Goal: Information Seeking & Learning: Learn about a topic

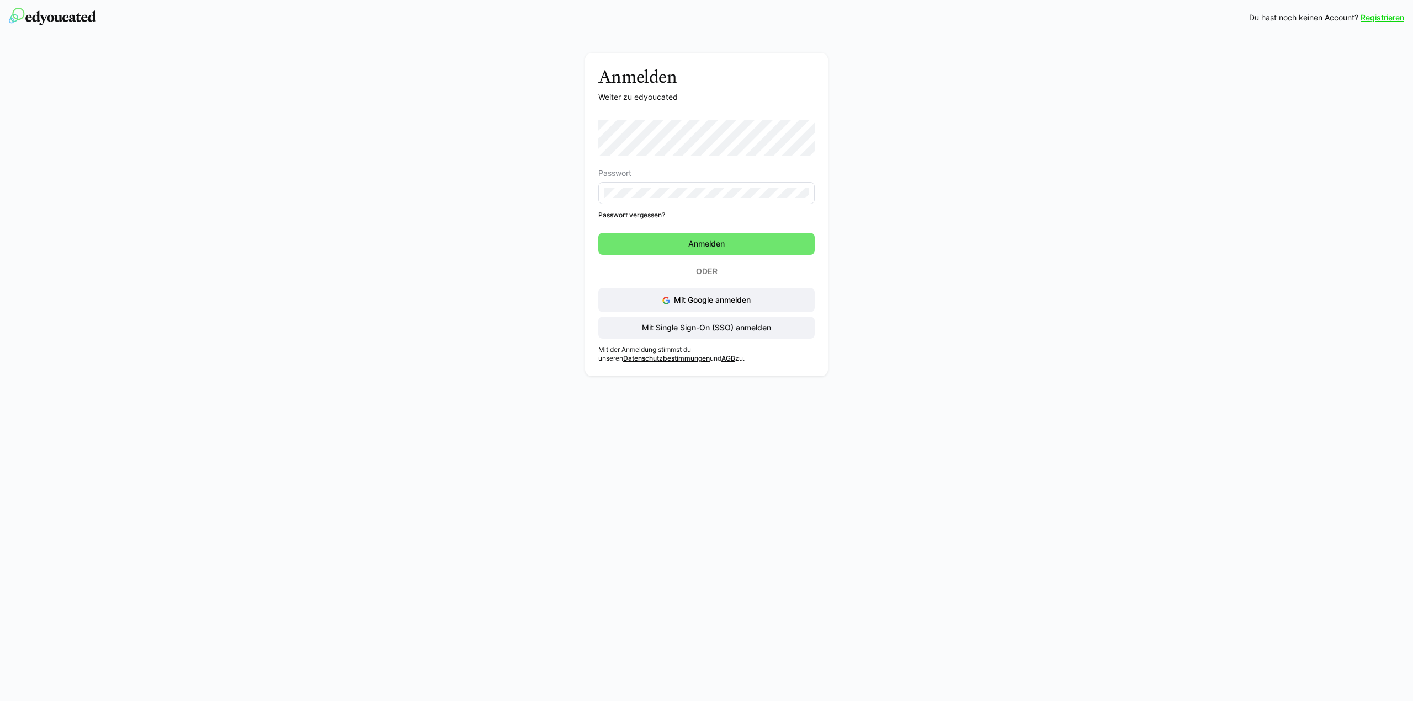
click at [679, 198] on eds-input at bounding box center [706, 193] width 216 height 22
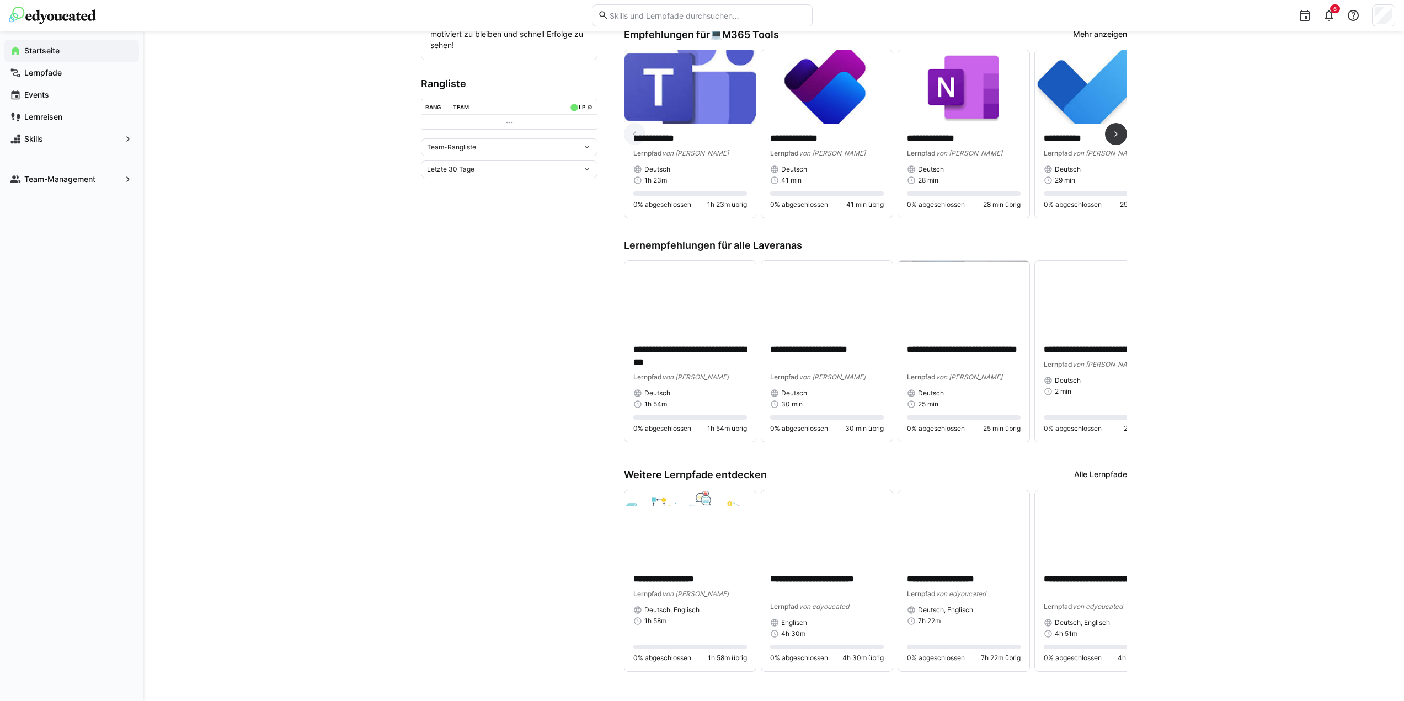
scroll to position [348, 0]
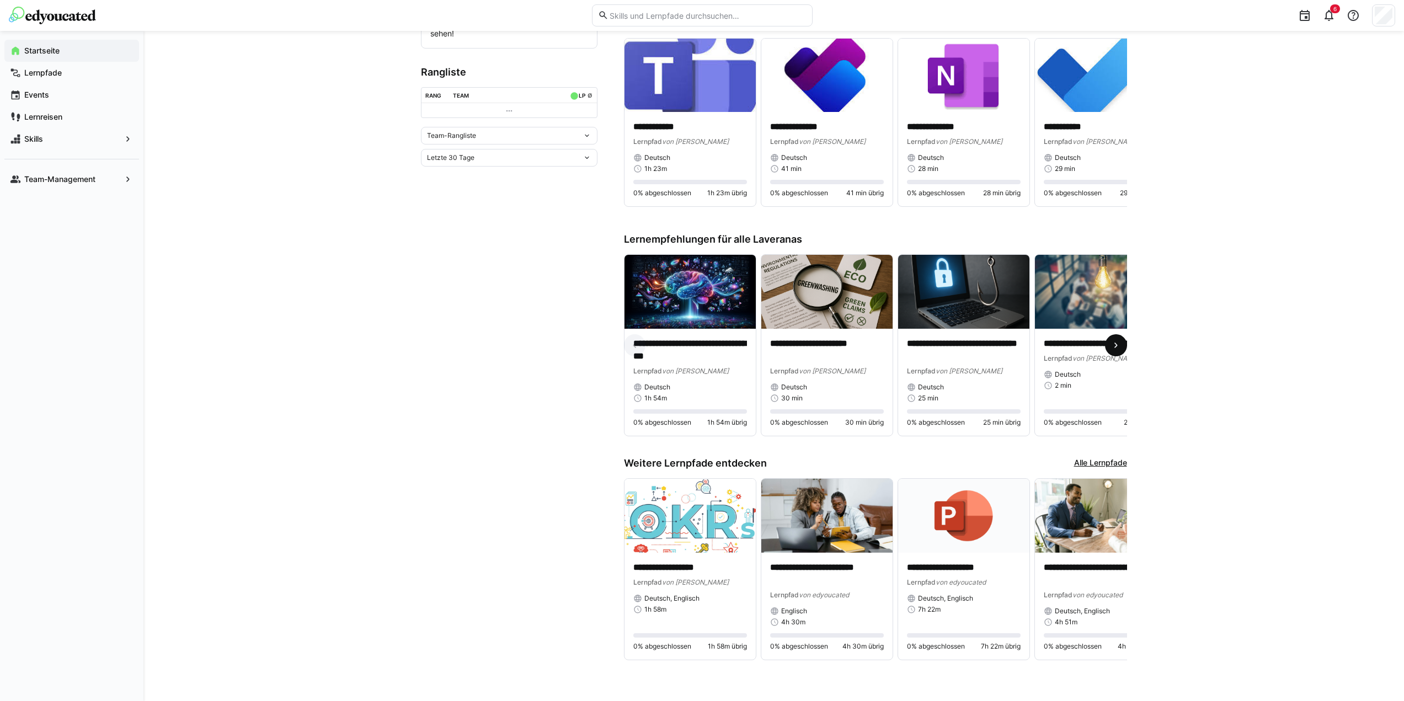
click at [1121, 340] on eds-icon at bounding box center [1116, 345] width 11 height 11
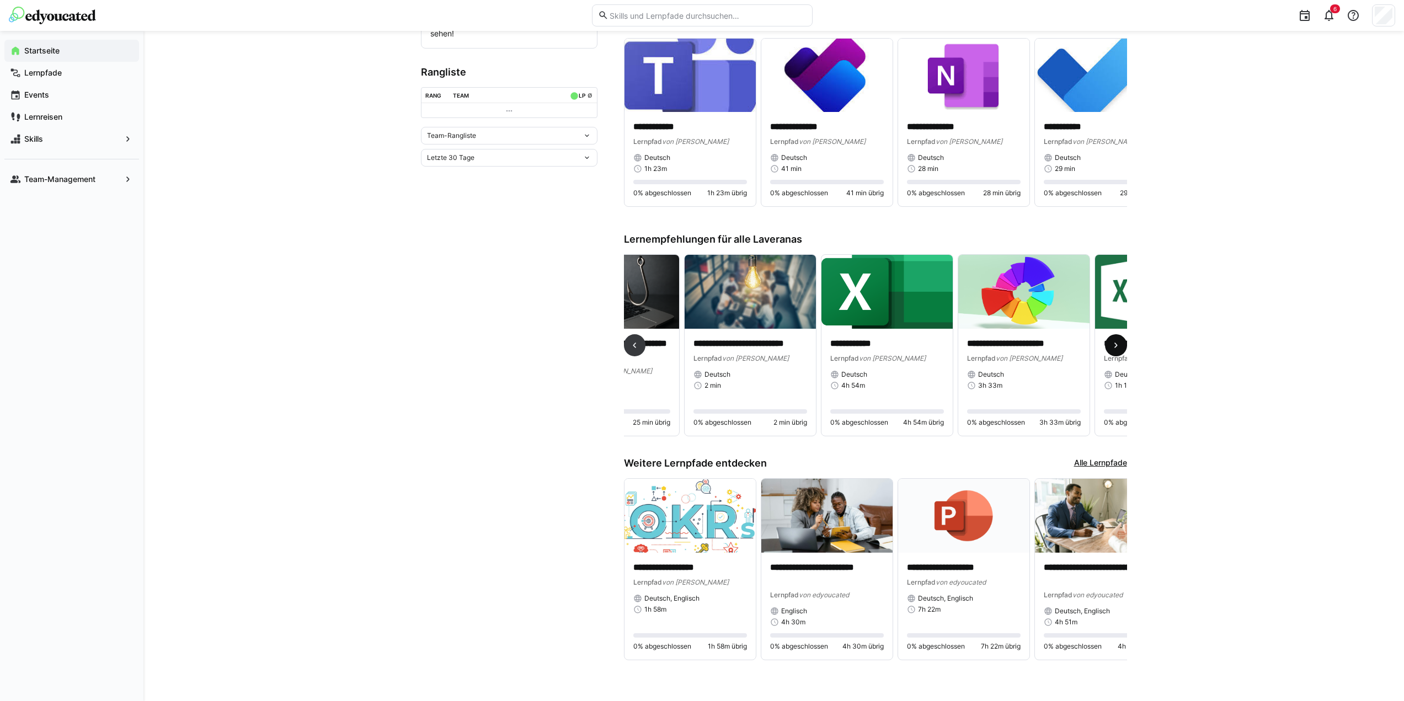
scroll to position [0, 411]
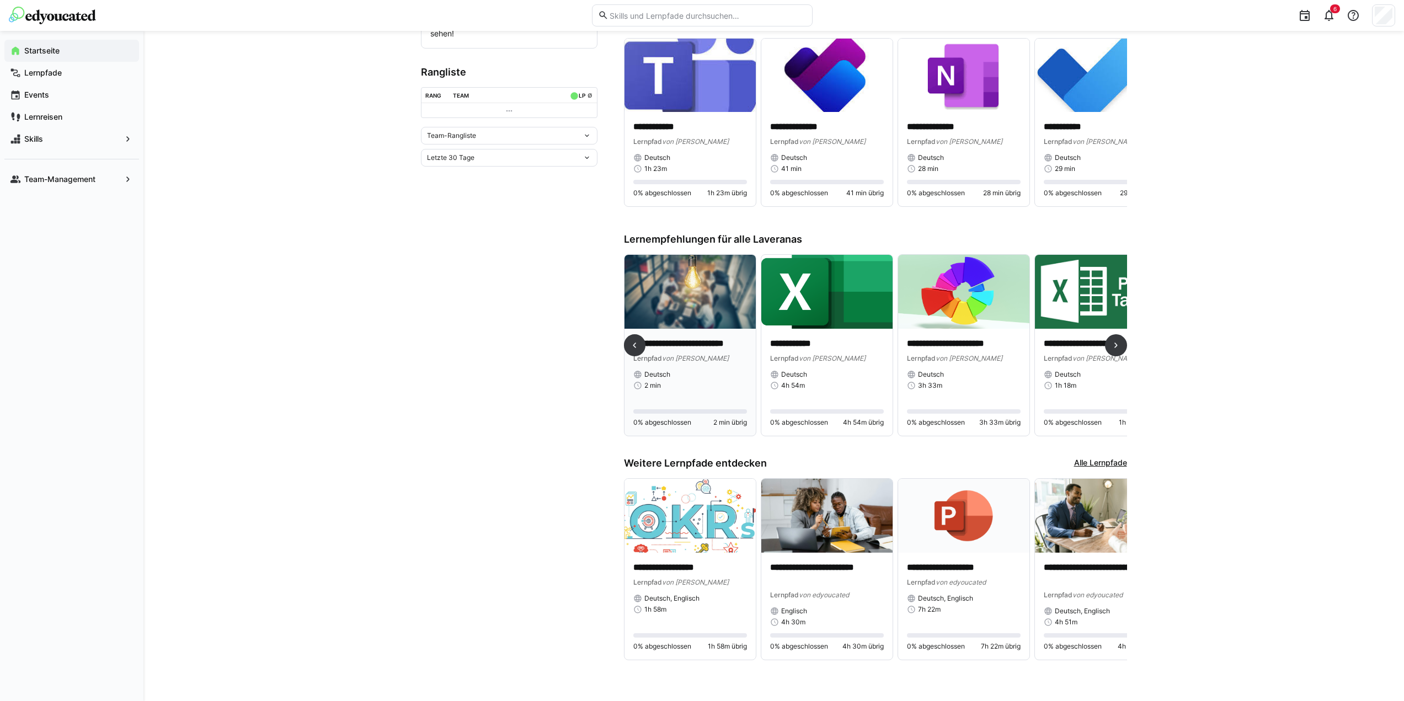
click at [705, 339] on p "**********" at bounding box center [690, 344] width 114 height 13
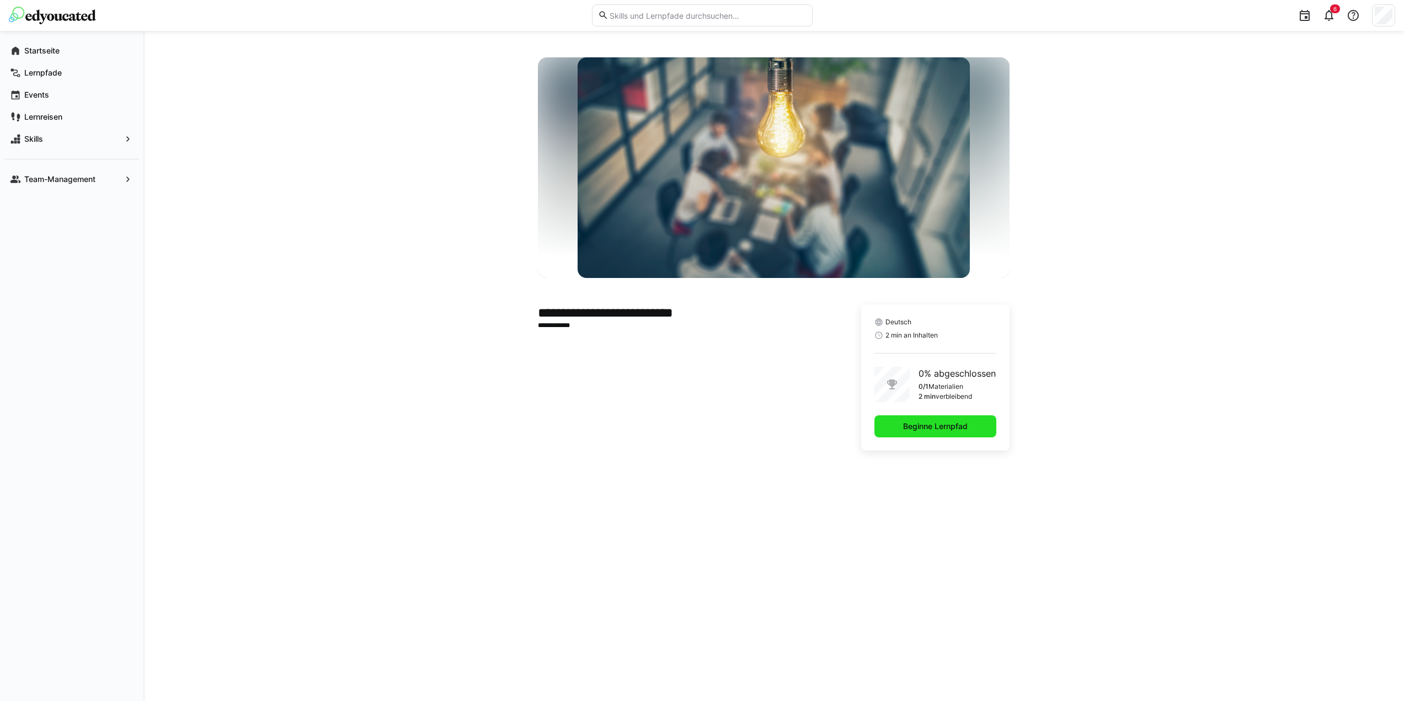
click at [933, 428] on span "Beginne Lernpfad" at bounding box center [936, 426] width 68 height 11
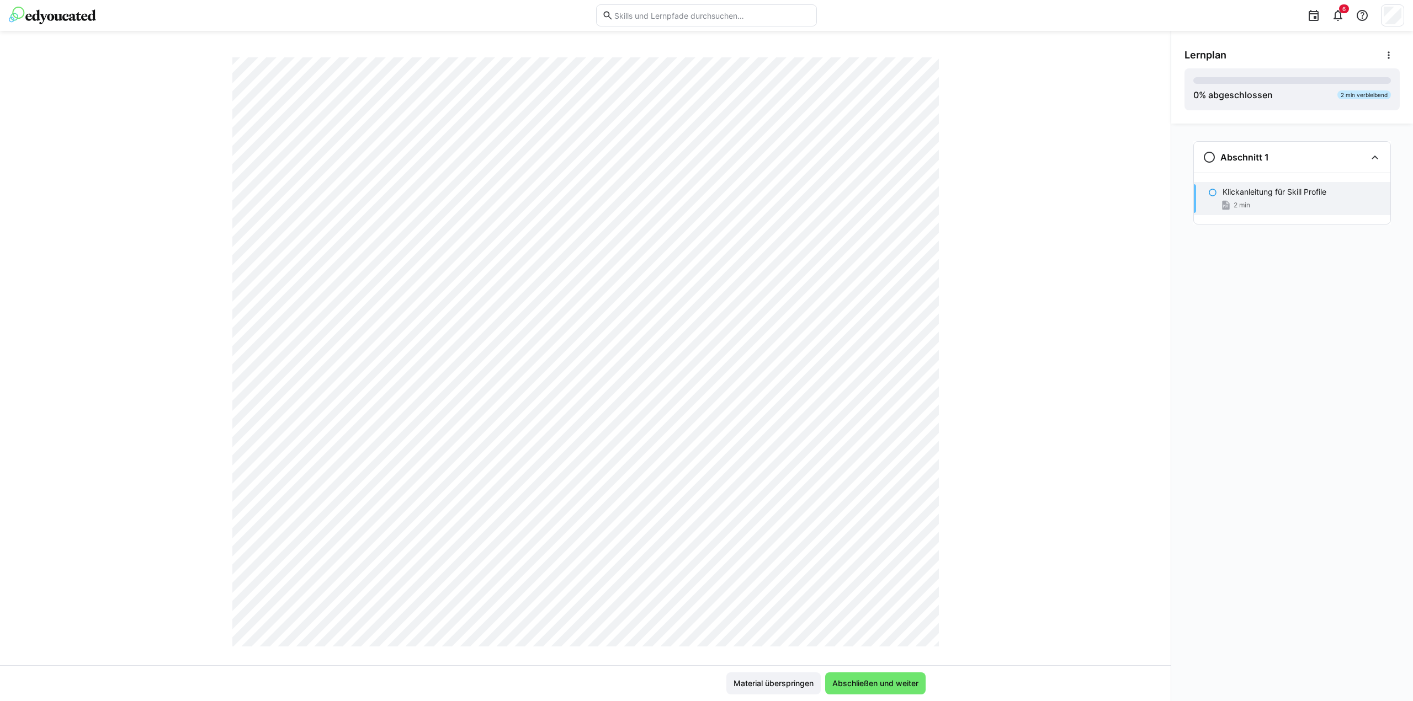
scroll to position [166, 0]
click at [864, 683] on span "Abschließen und weiter" at bounding box center [874, 683] width 89 height 11
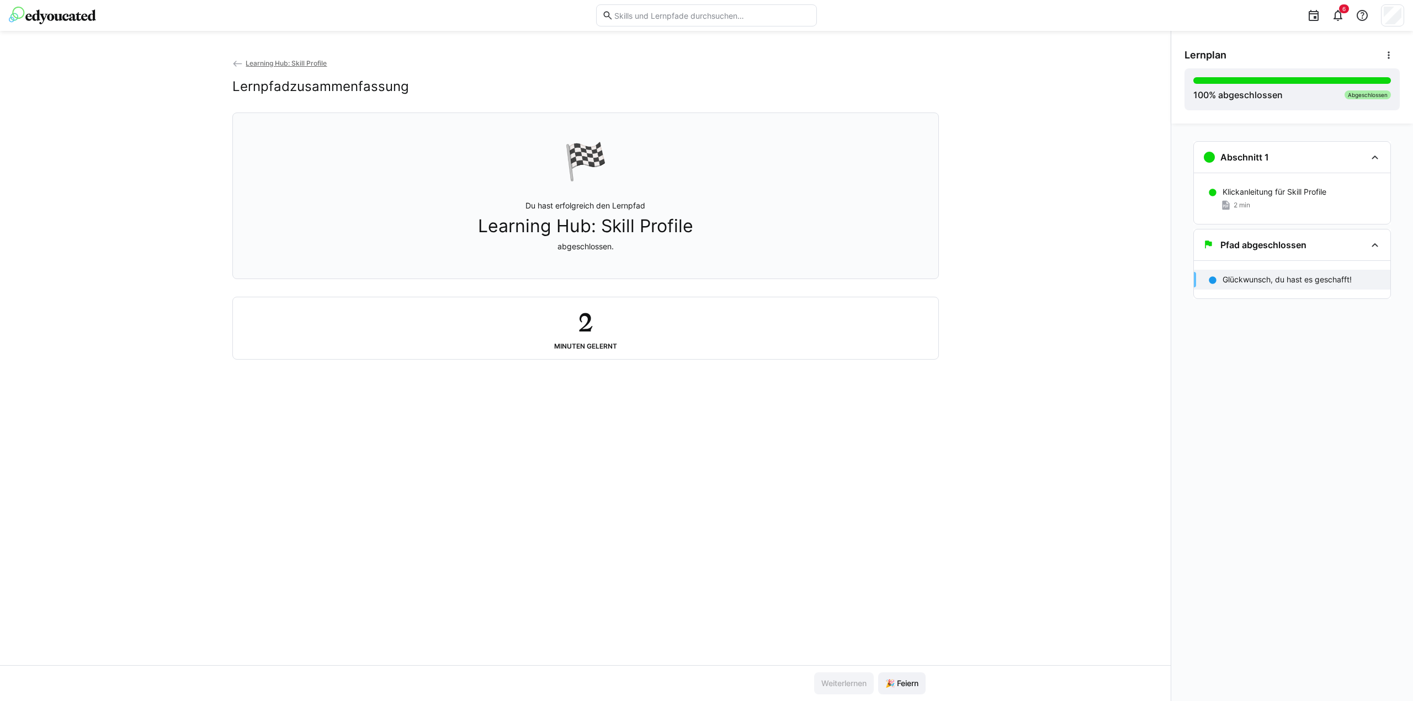
click at [44, 15] on img at bounding box center [52, 16] width 87 height 18
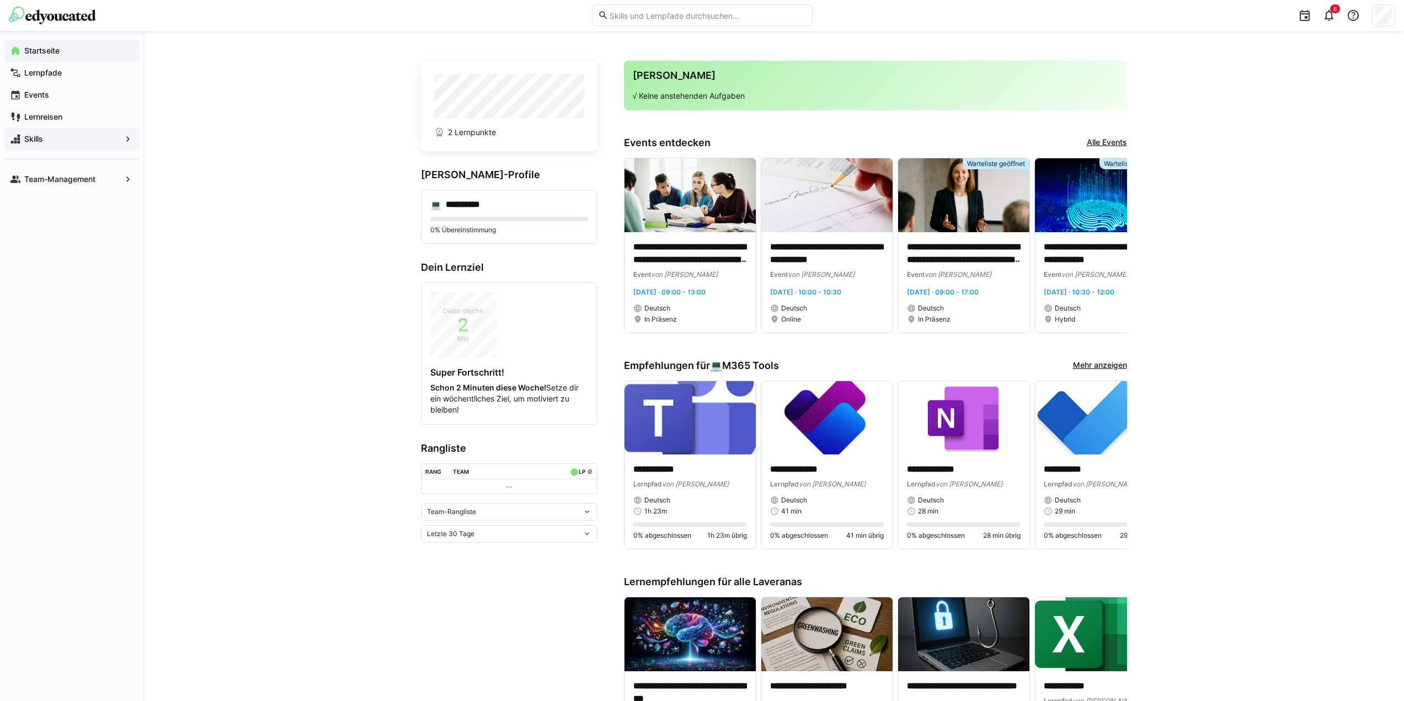
click at [46, 140] on span "Skills" at bounding box center [72, 139] width 98 height 11
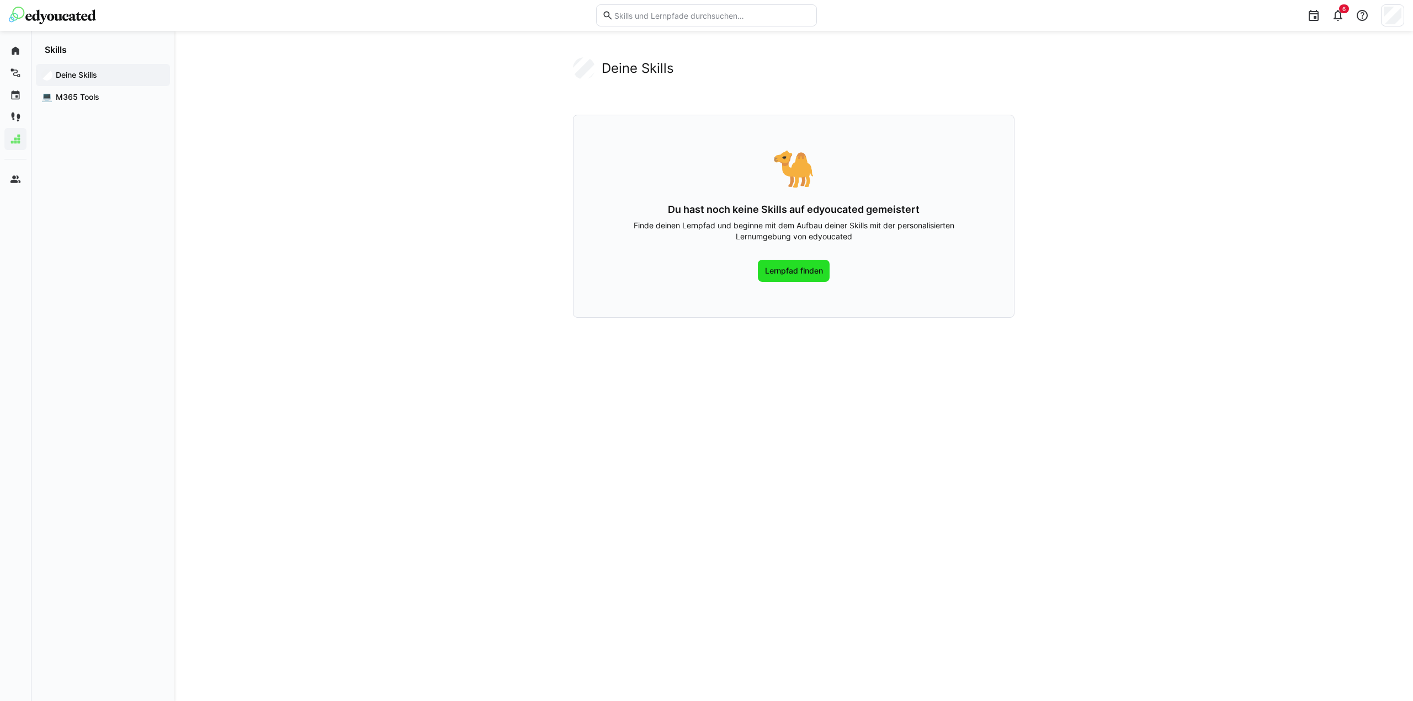
click at [797, 270] on span "Lernpfad finden" at bounding box center [793, 270] width 61 height 11
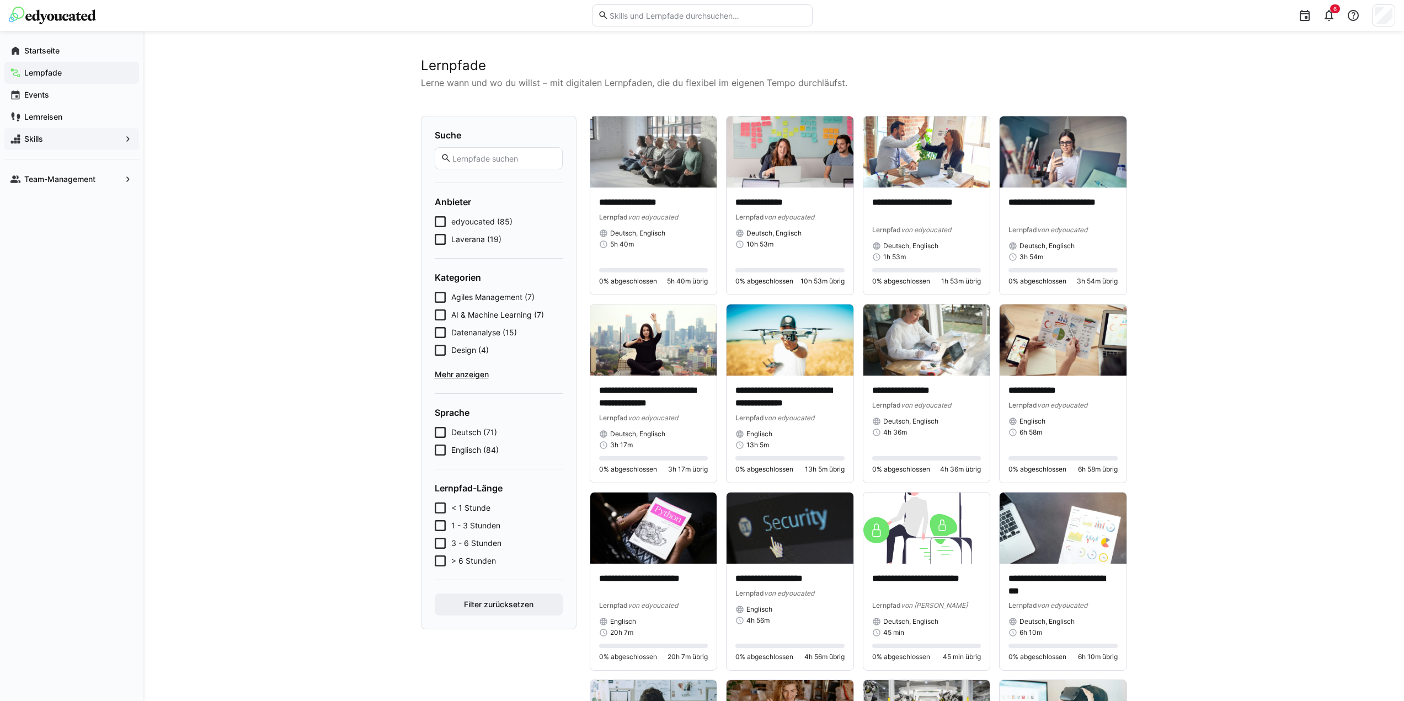
click at [477, 511] on span "< 1 Stunde" at bounding box center [470, 508] width 39 height 11
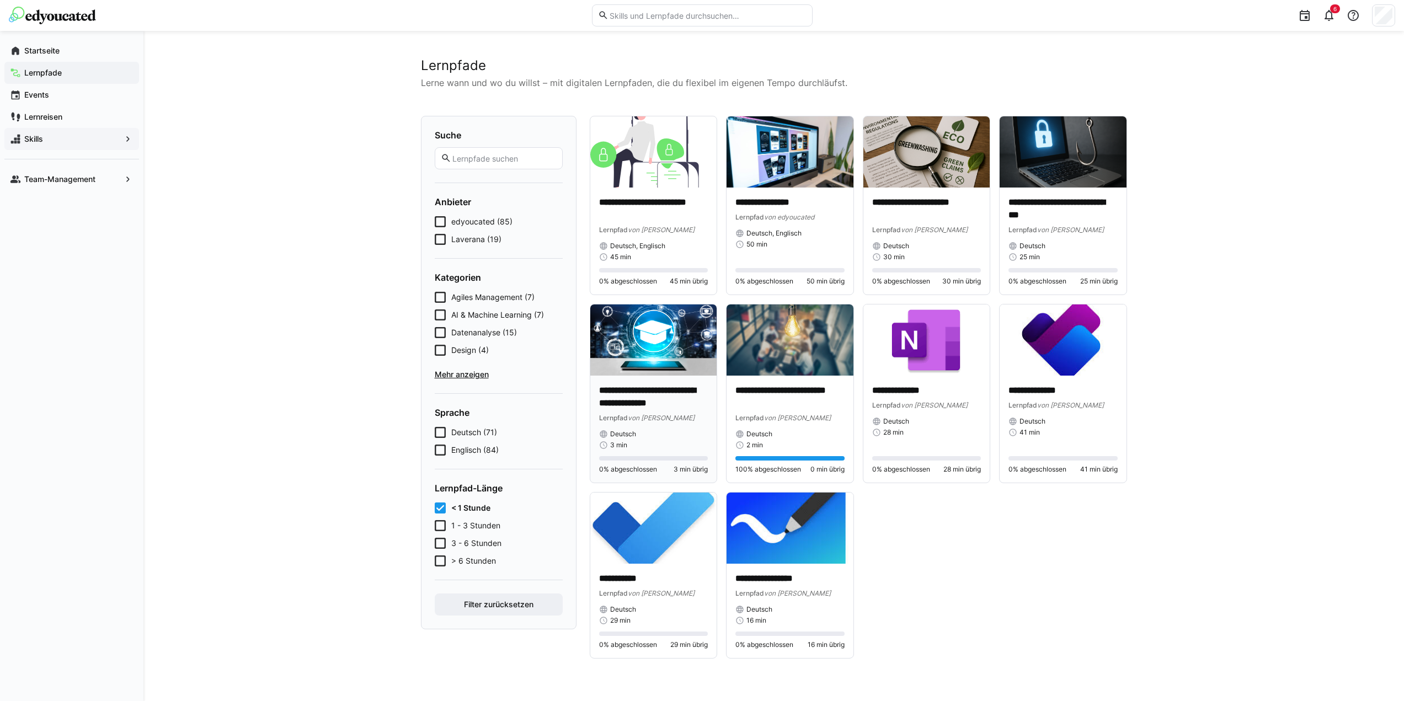
click at [657, 377] on div "**********" at bounding box center [653, 429] width 127 height 107
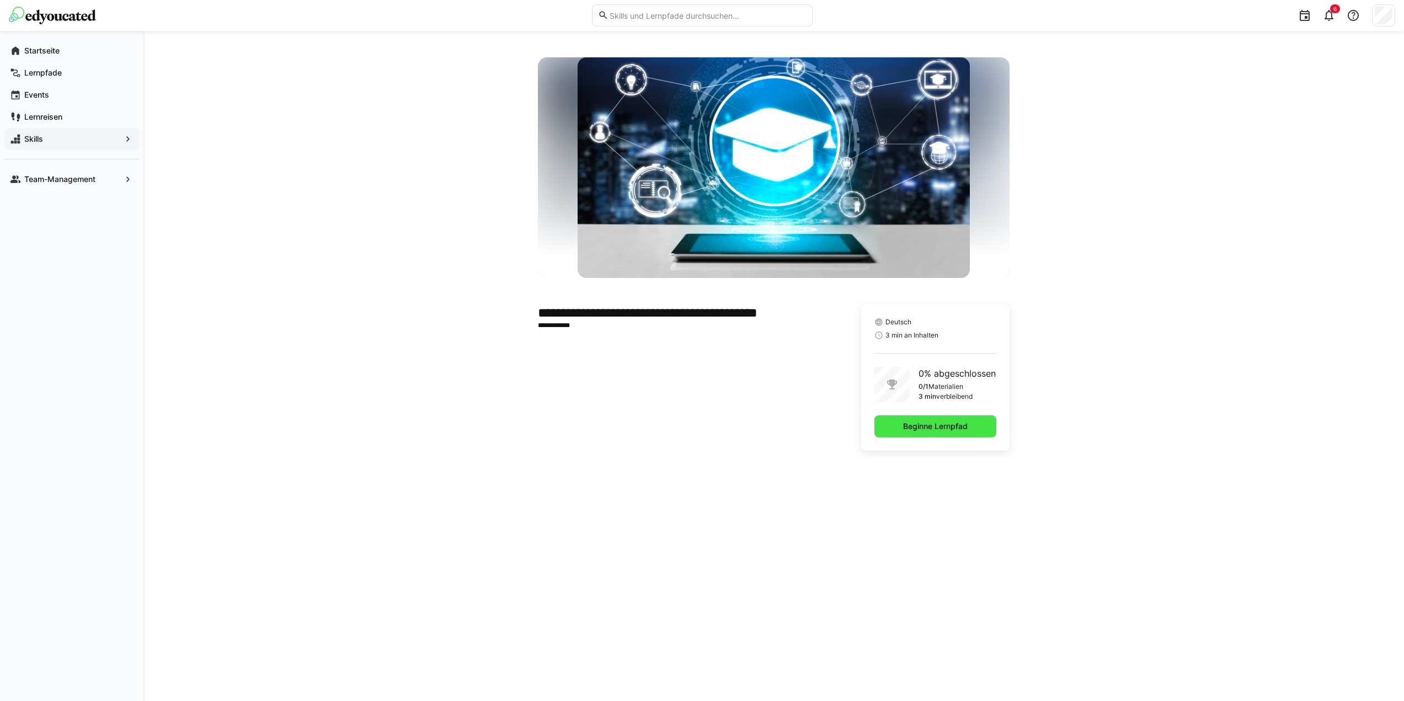
click at [939, 425] on span "Beginne Lernpfad" at bounding box center [936, 426] width 68 height 11
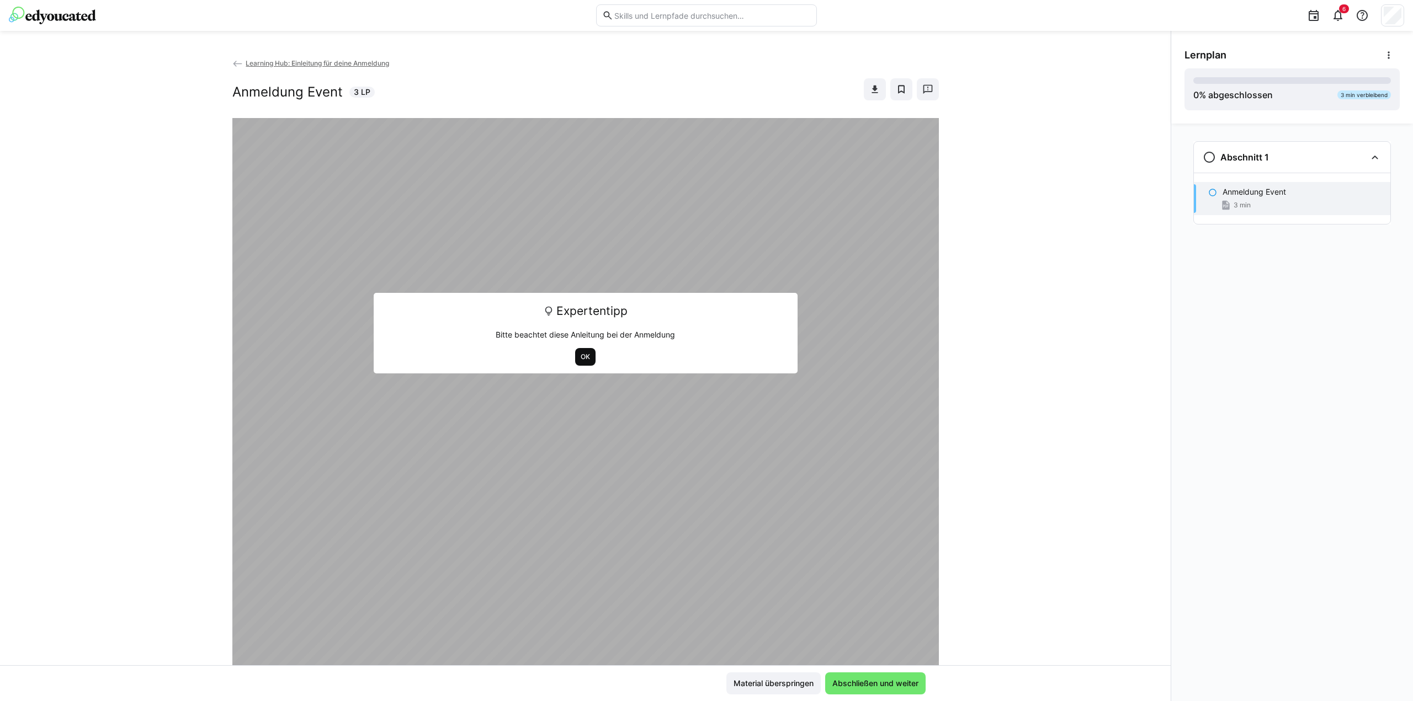
click at [580, 355] on span "OK" at bounding box center [585, 357] width 12 height 9
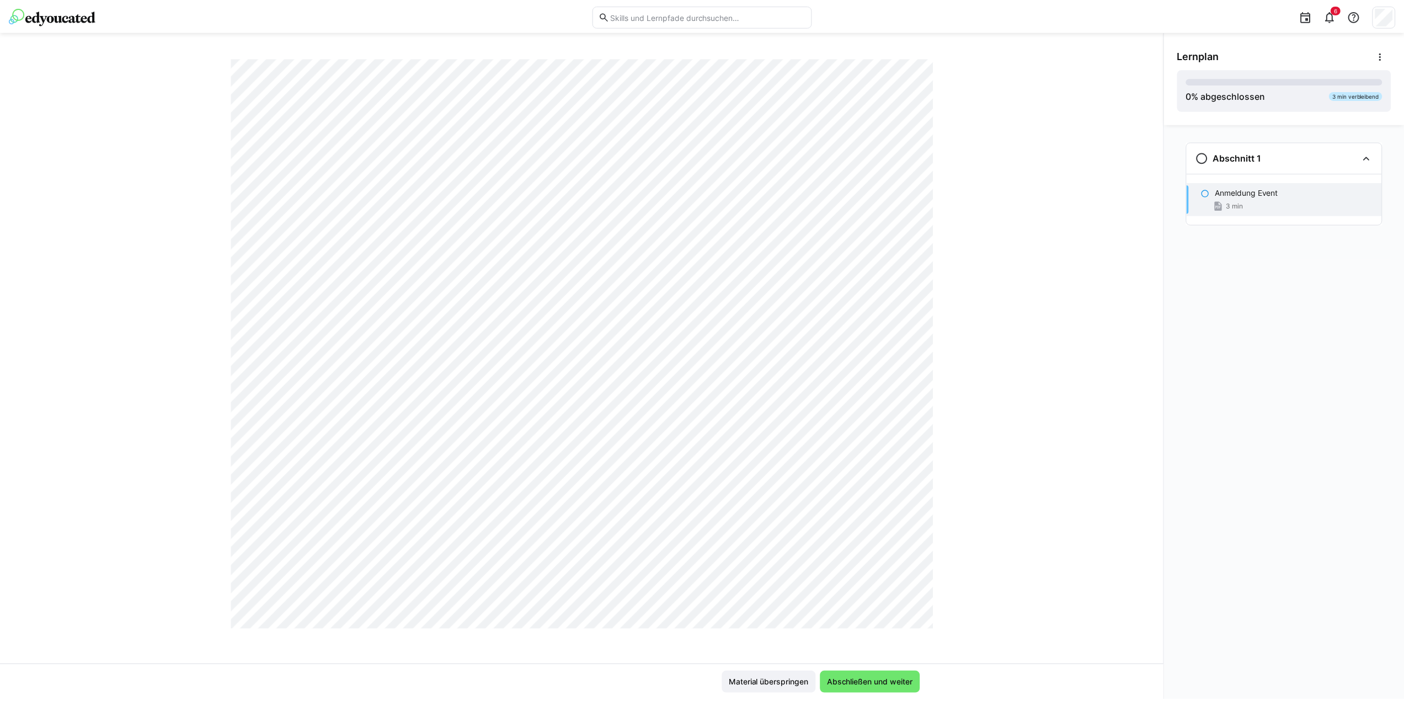
scroll to position [1461, 0]
click at [892, 686] on span "Abschließen und weiter" at bounding box center [874, 683] width 89 height 11
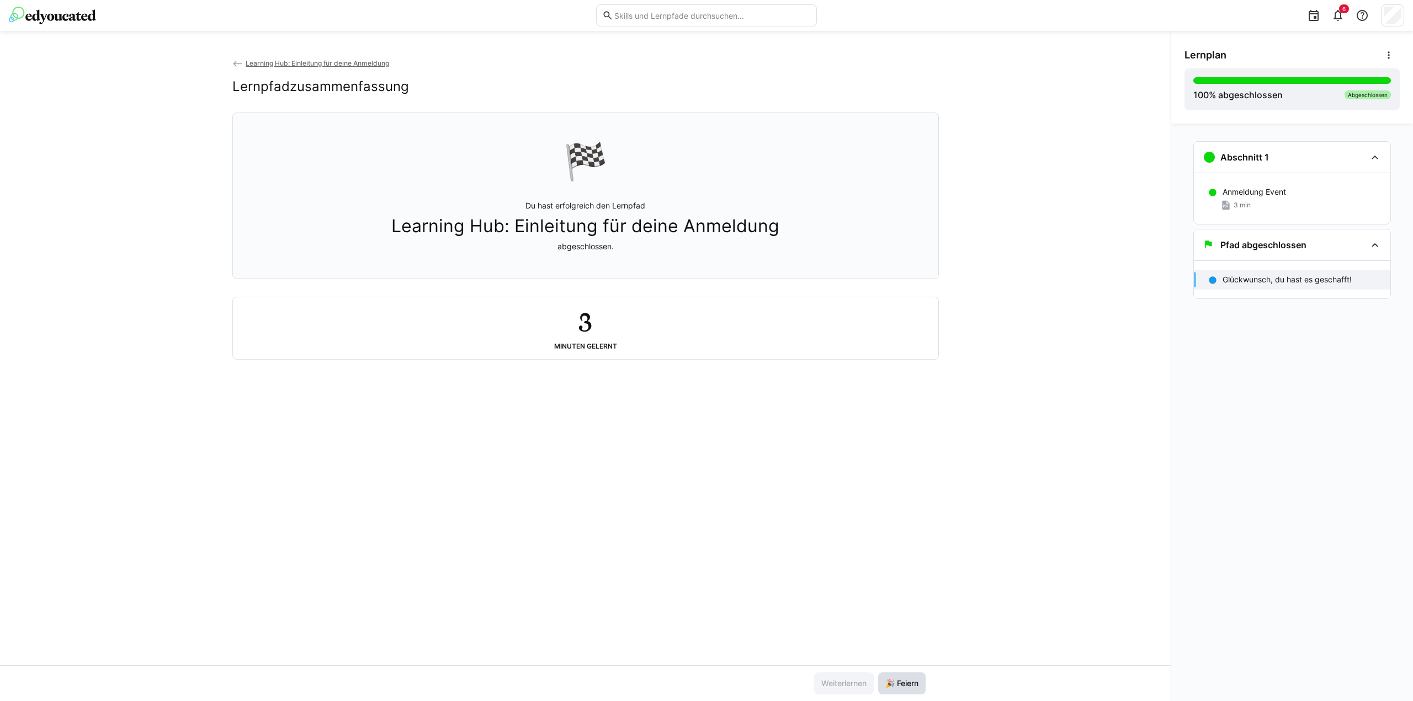
click at [898, 686] on span "🎉 Feiern" at bounding box center [901, 683] width 36 height 11
click at [72, 14] on img at bounding box center [52, 16] width 87 height 18
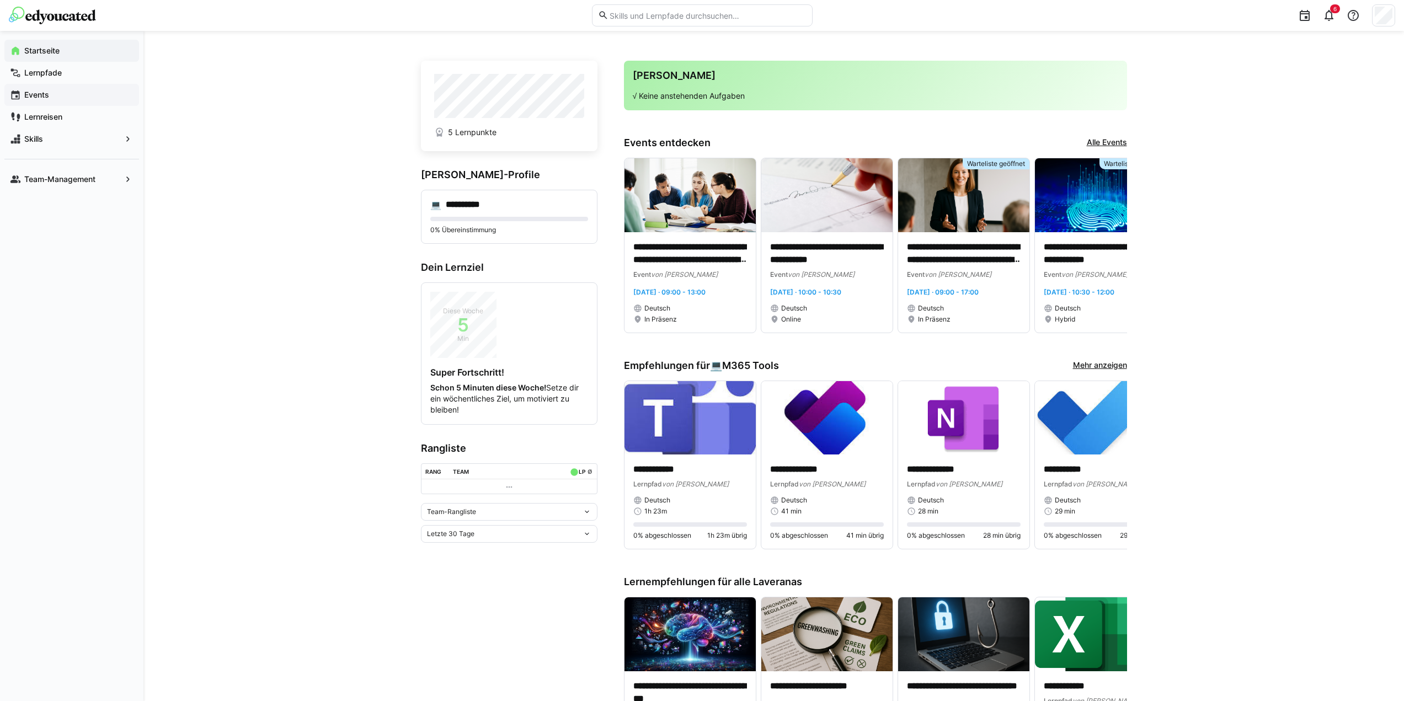
click at [0, 0] on app-navigation-label "Events" at bounding box center [0, 0] width 0 height 0
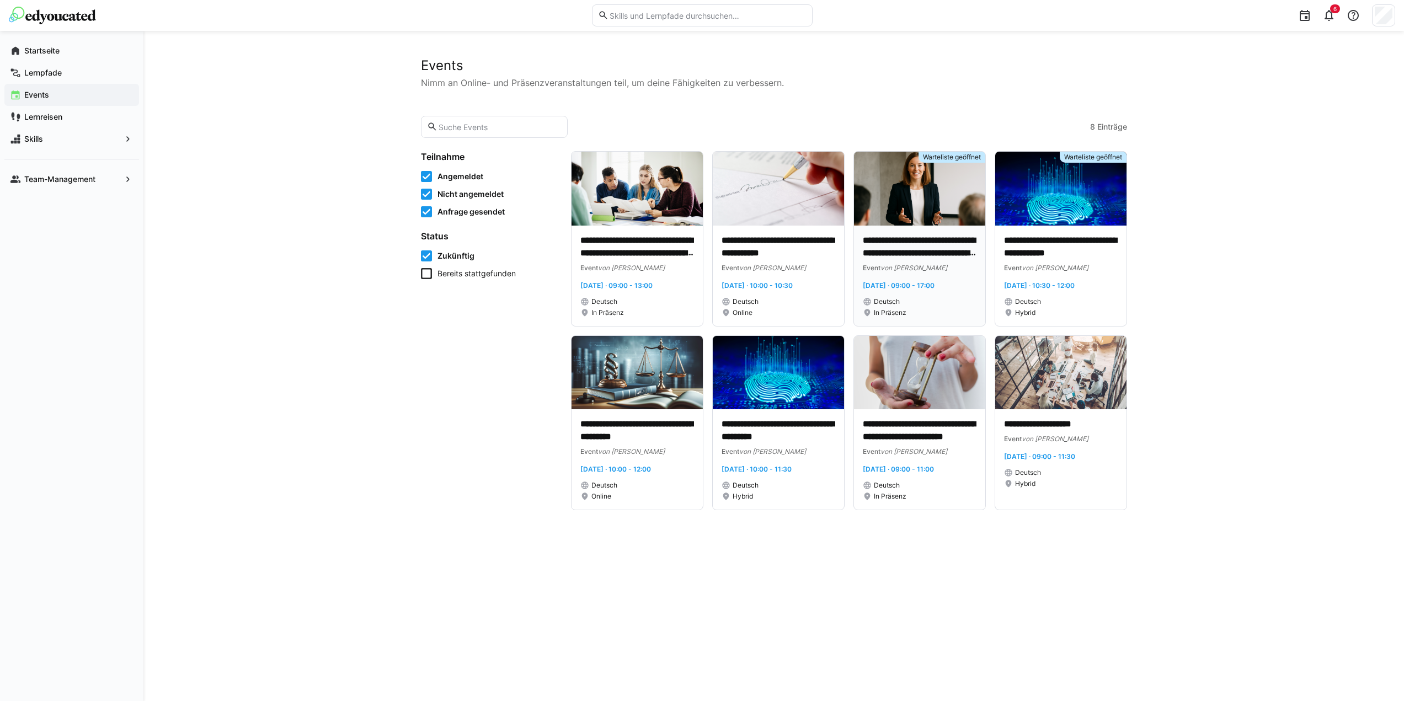
click at [890, 253] on p "**********" at bounding box center [920, 247] width 114 height 25
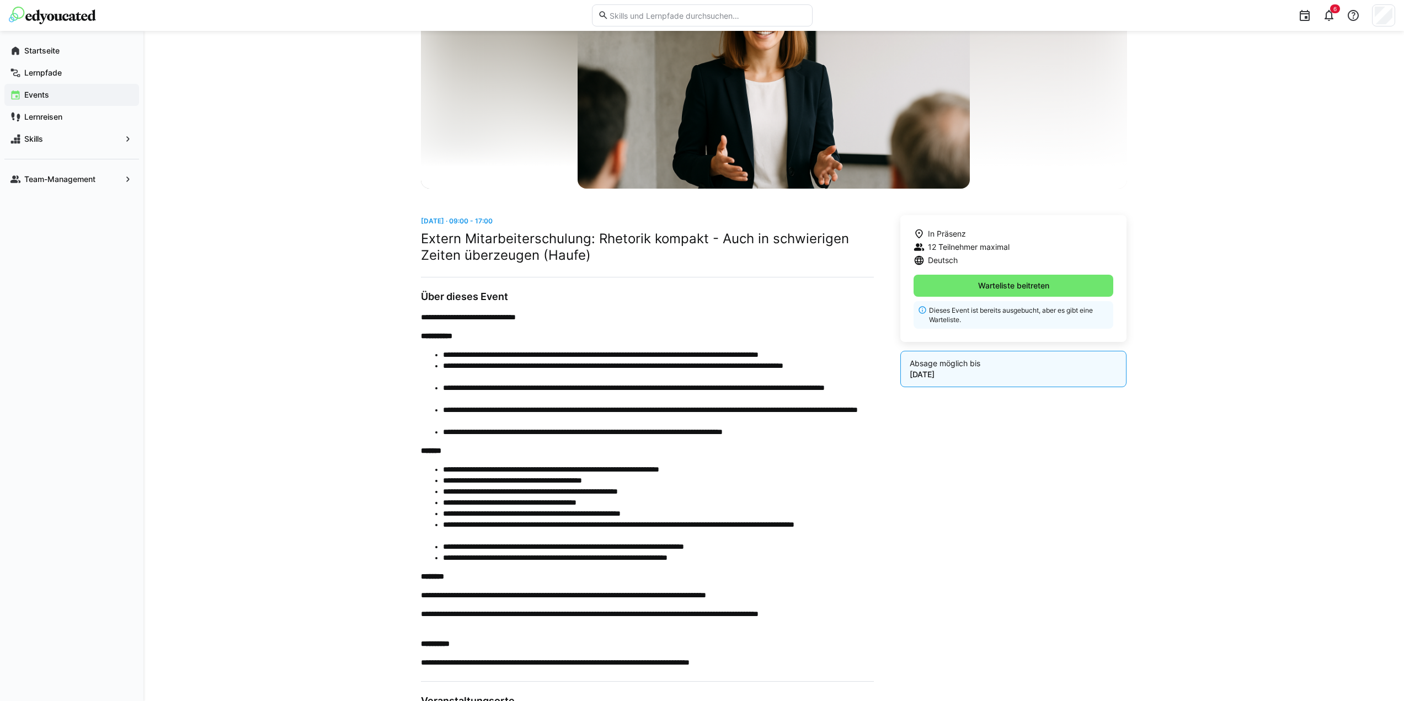
scroll to position [163, 0]
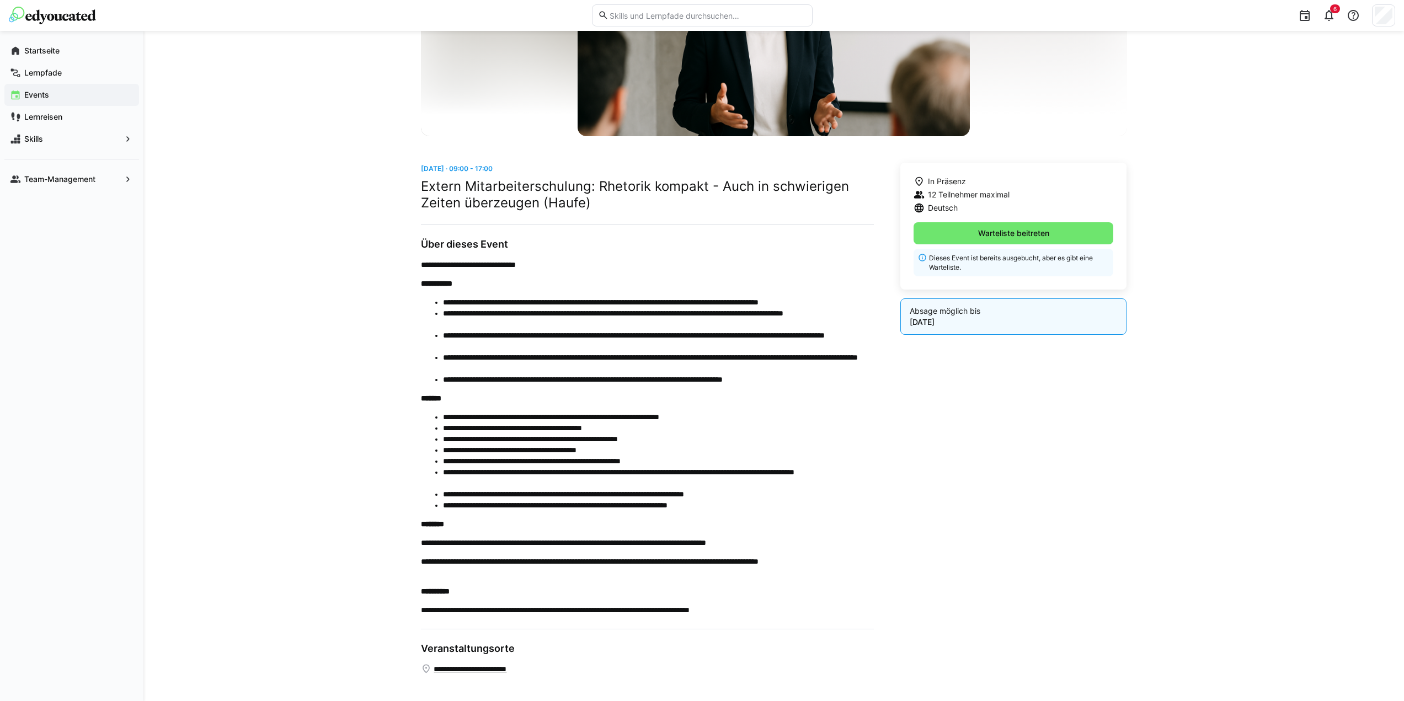
click at [0, 0] on app-navigation-label "Events" at bounding box center [0, 0] width 0 height 0
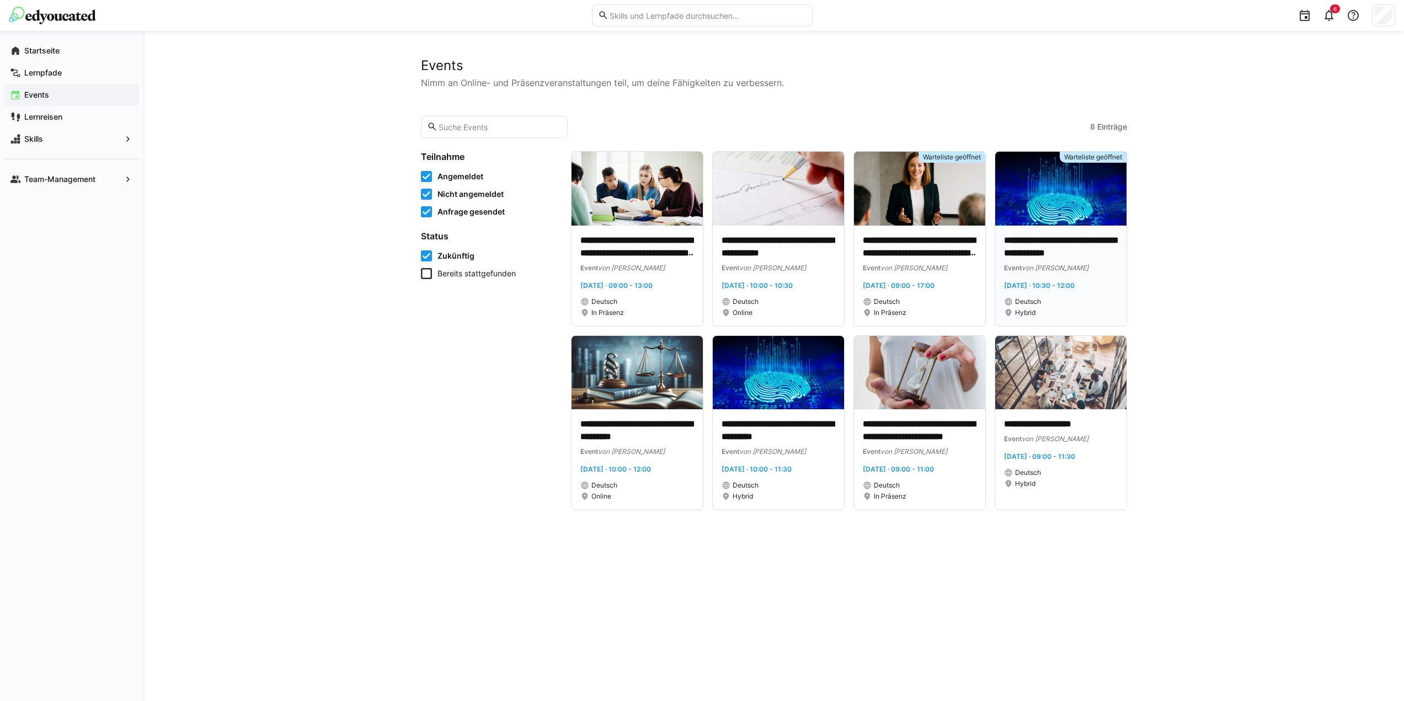
click at [1049, 202] on img at bounding box center [1060, 189] width 131 height 74
click at [788, 366] on img at bounding box center [778, 373] width 131 height 74
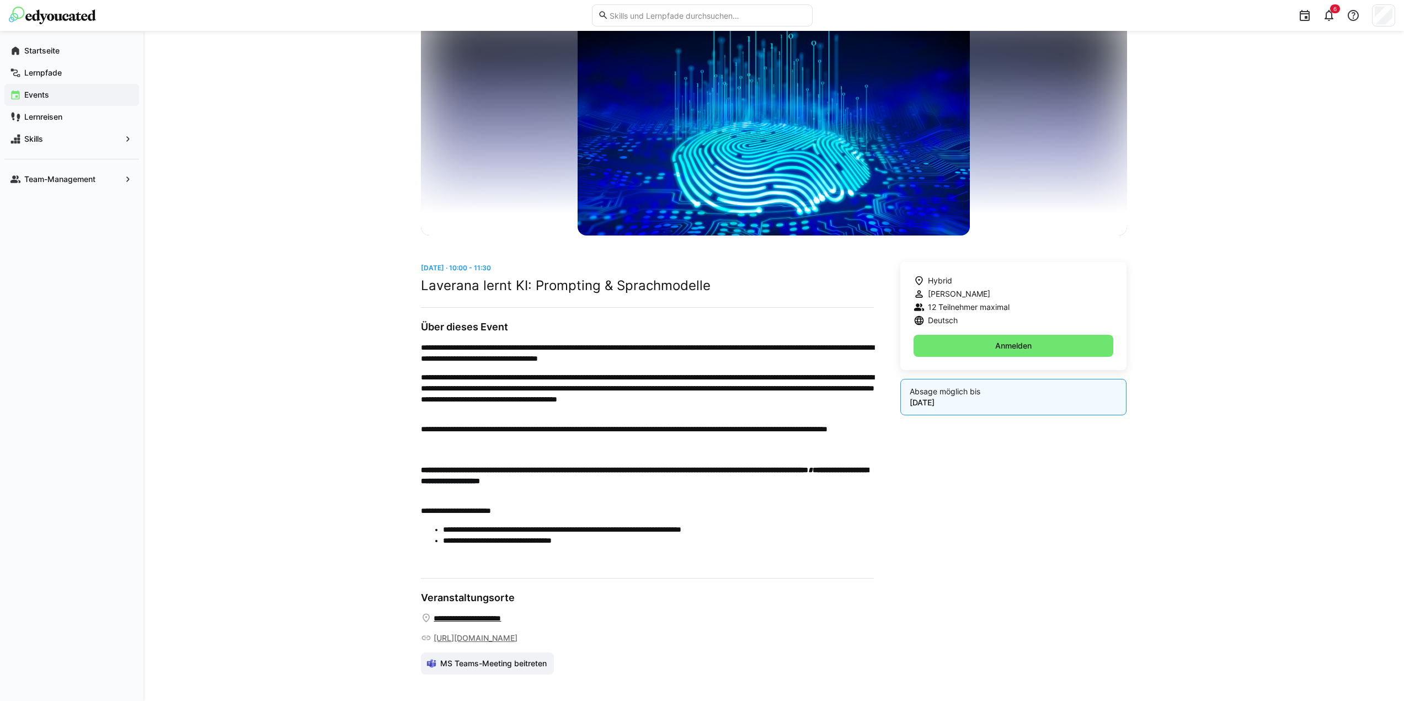
scroll to position [97, 0]
click at [1009, 340] on span "Anmelden" at bounding box center [1014, 345] width 40 height 11
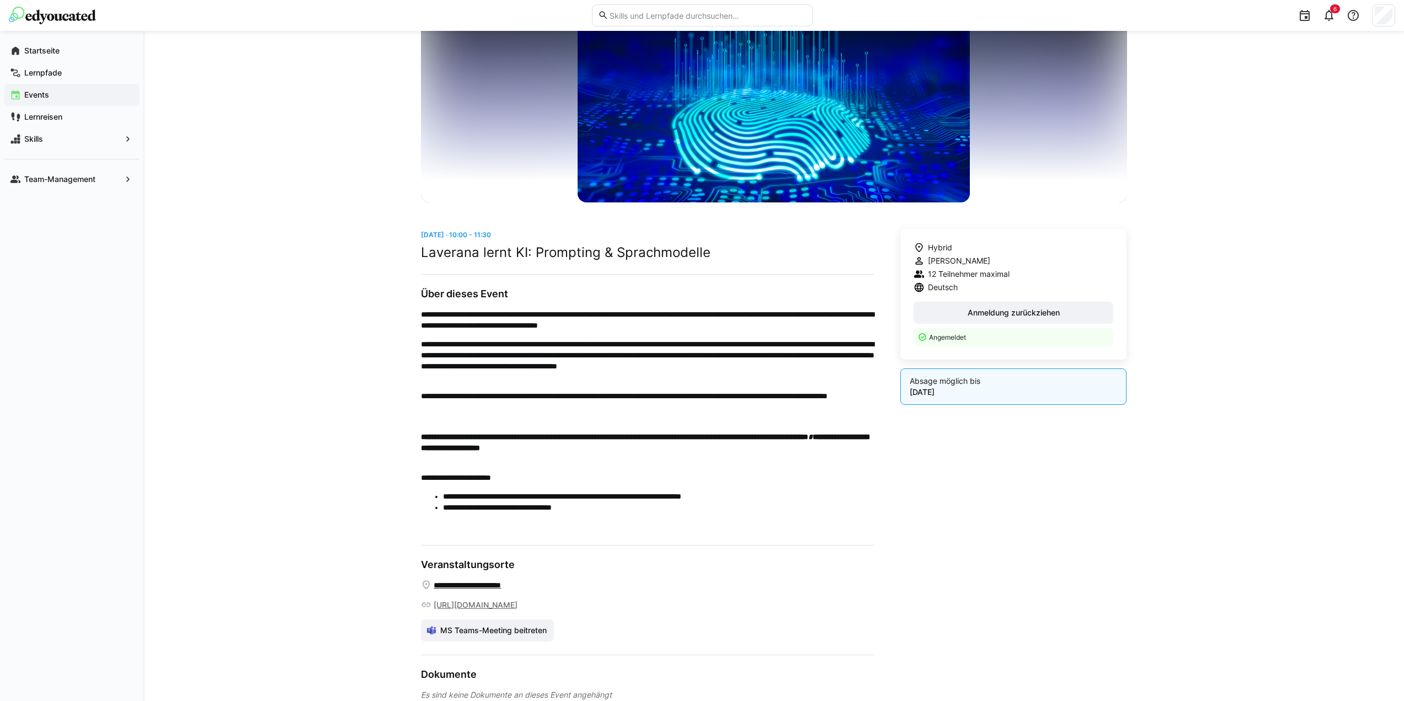
click at [0, 0] on app-navigation-label "Events" at bounding box center [0, 0] width 0 height 0
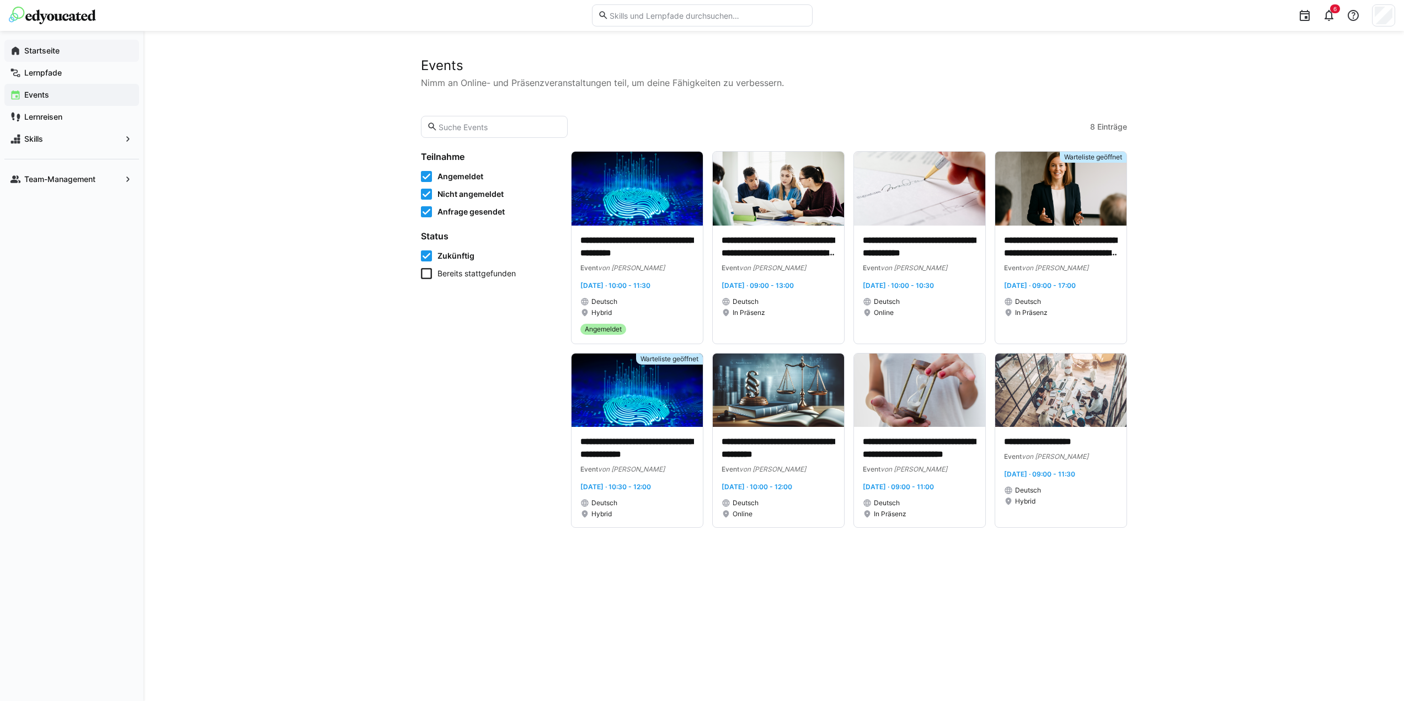
click at [0, 0] on app-navigation-label "Startseite" at bounding box center [0, 0] width 0 height 0
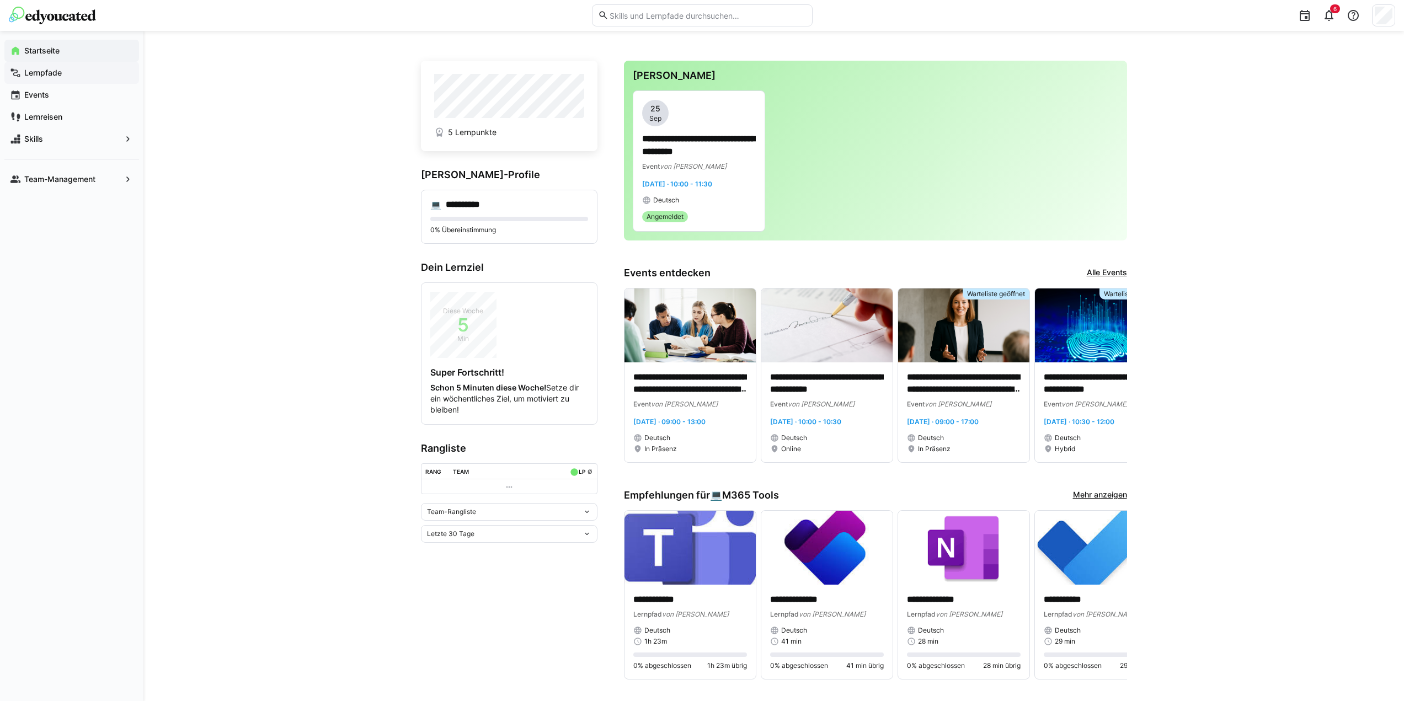
click at [0, 0] on app-navigation-label "Lernpfade" at bounding box center [0, 0] width 0 height 0
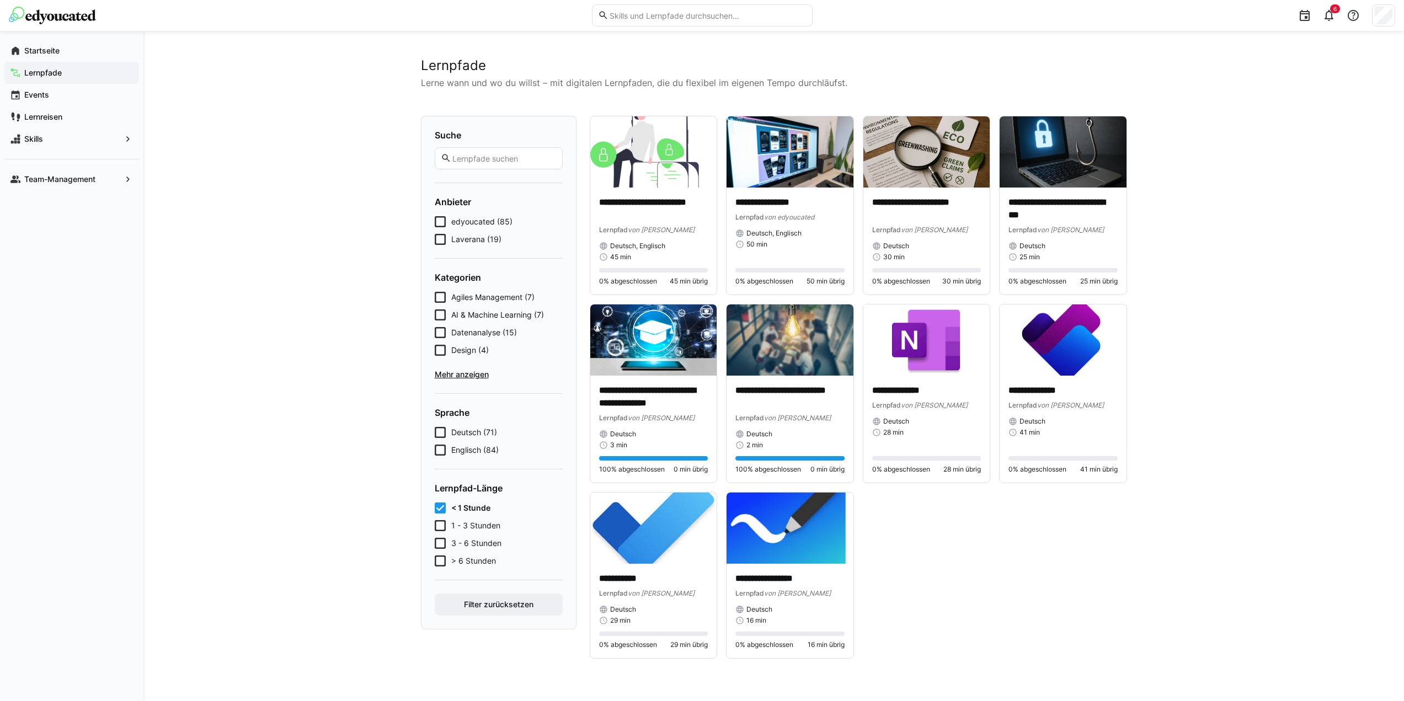
click at [440, 512] on icon at bounding box center [440, 508] width 11 height 11
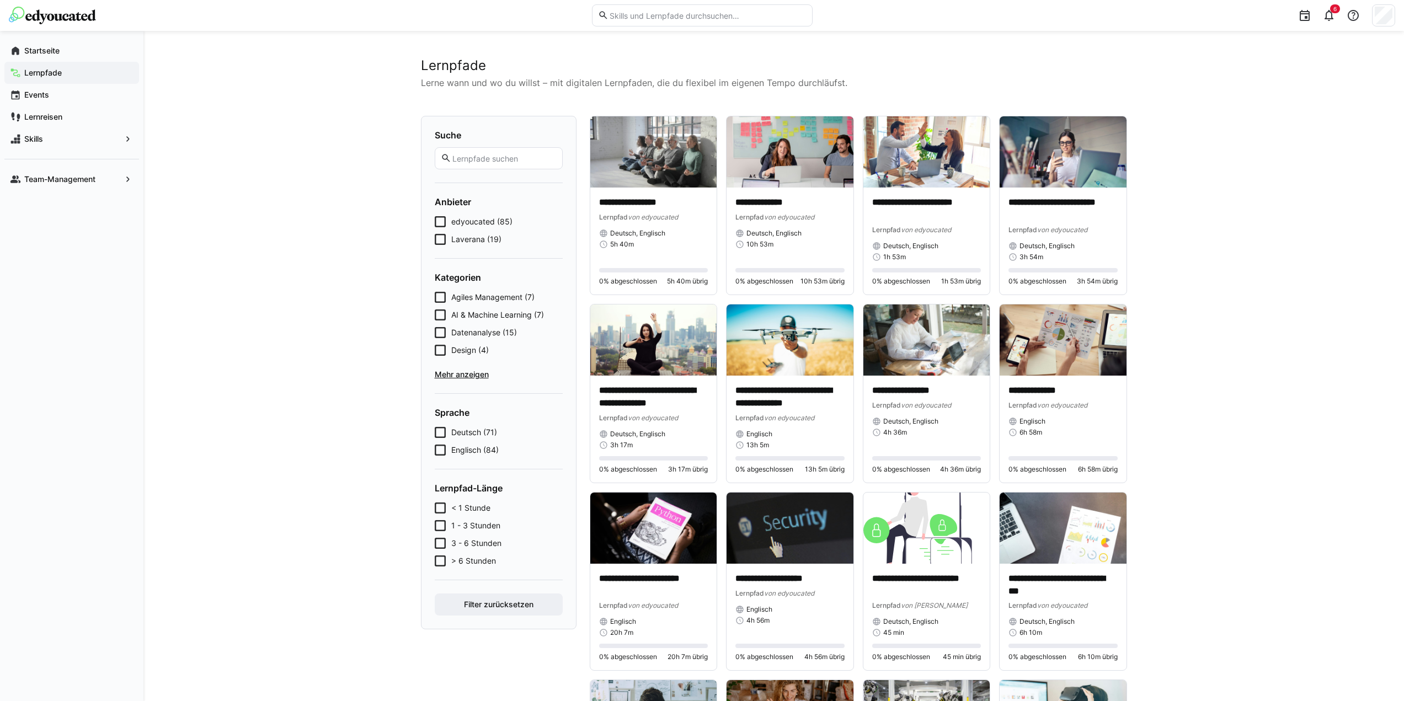
click at [438, 525] on icon at bounding box center [440, 525] width 11 height 11
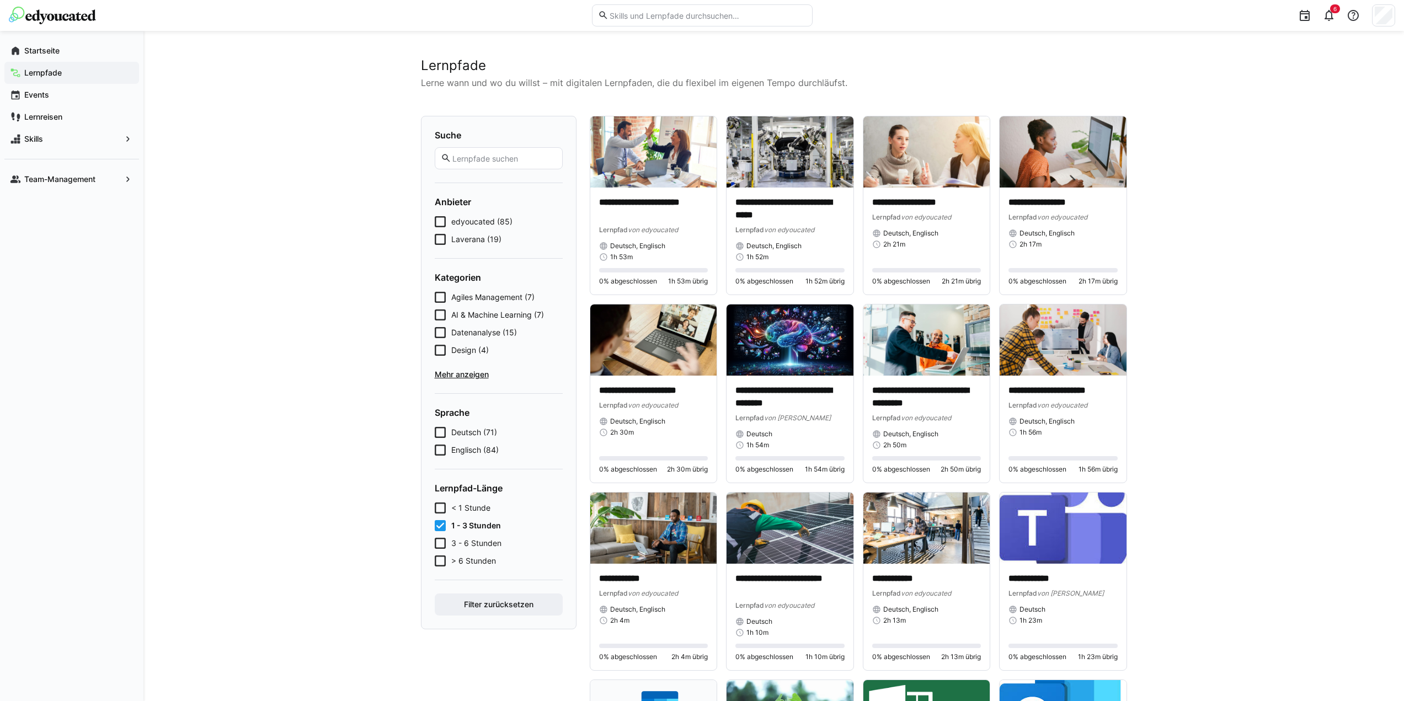
click at [436, 528] on icon at bounding box center [440, 525] width 11 height 11
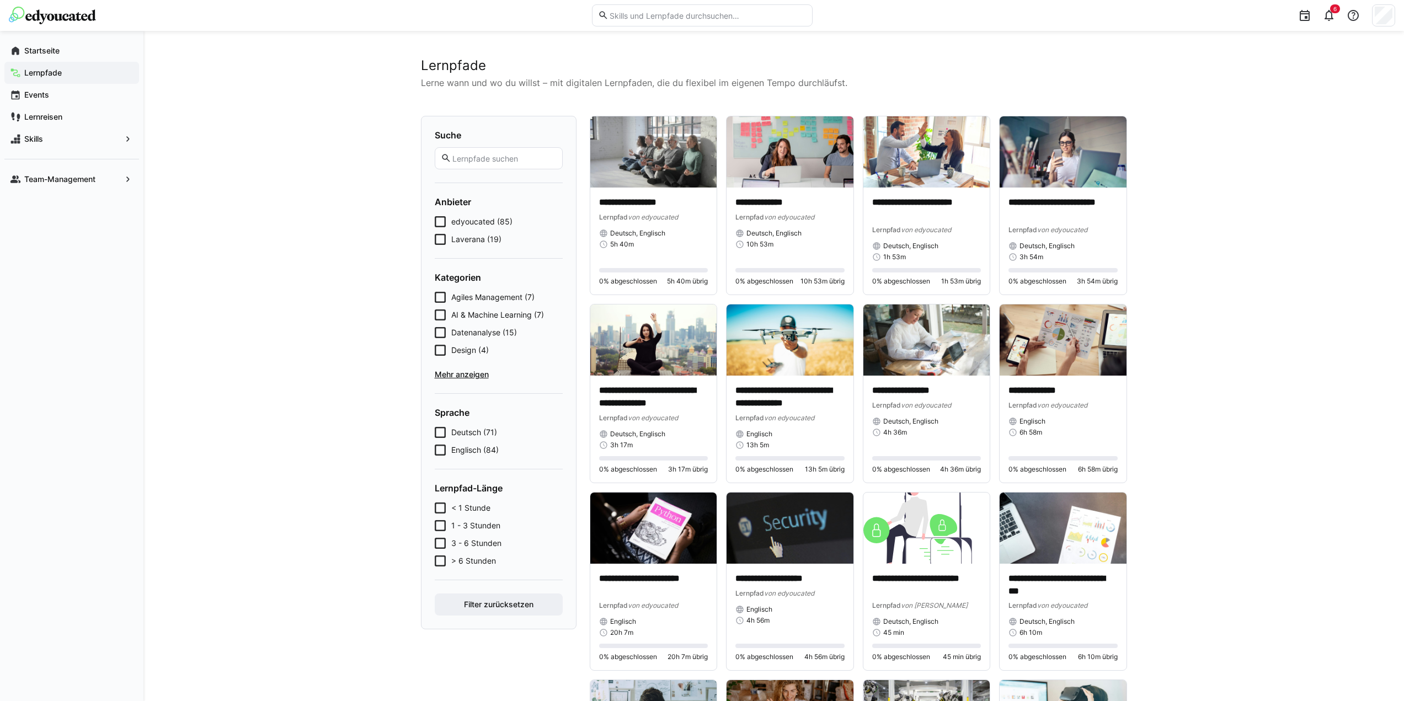
click at [637, 18] on input "text" at bounding box center [708, 15] width 198 height 10
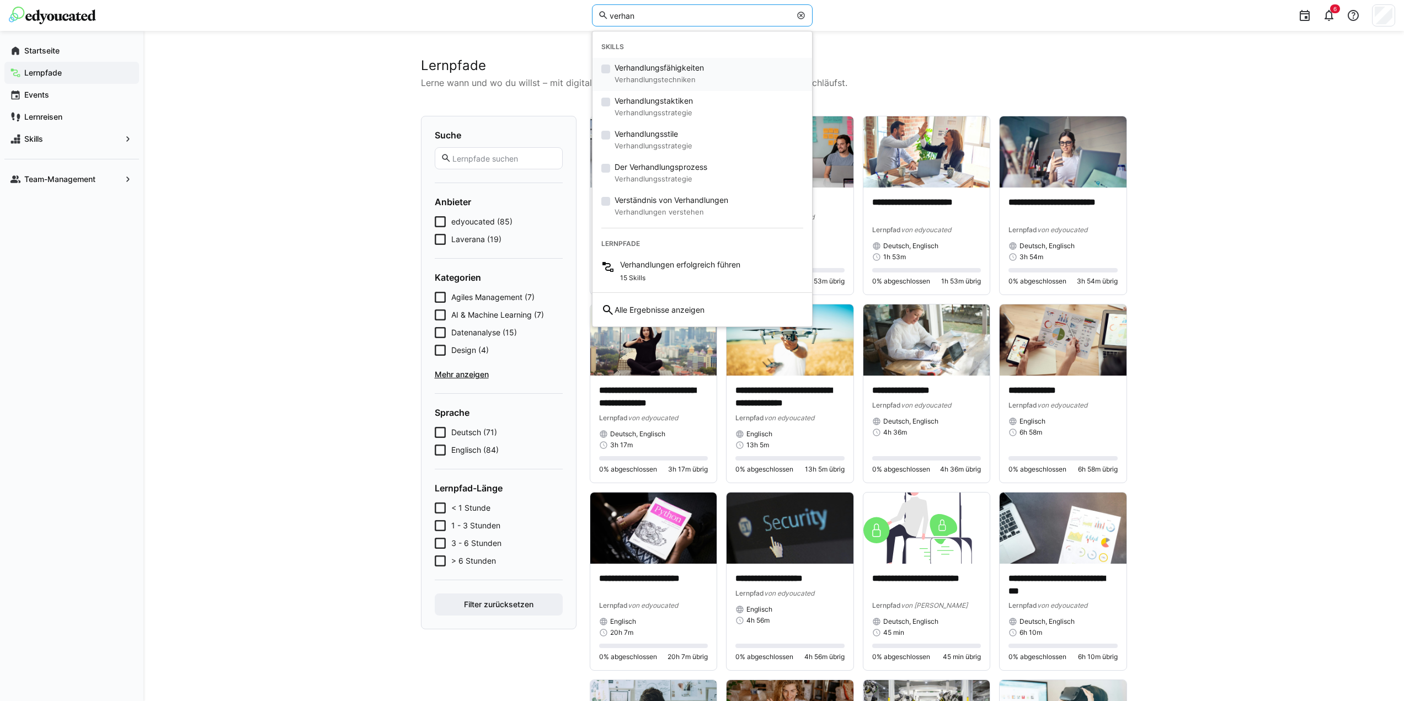
type input "verhan"
click at [663, 68] on span "Verhandlungsfähigkeiten" at bounding box center [659, 67] width 89 height 11
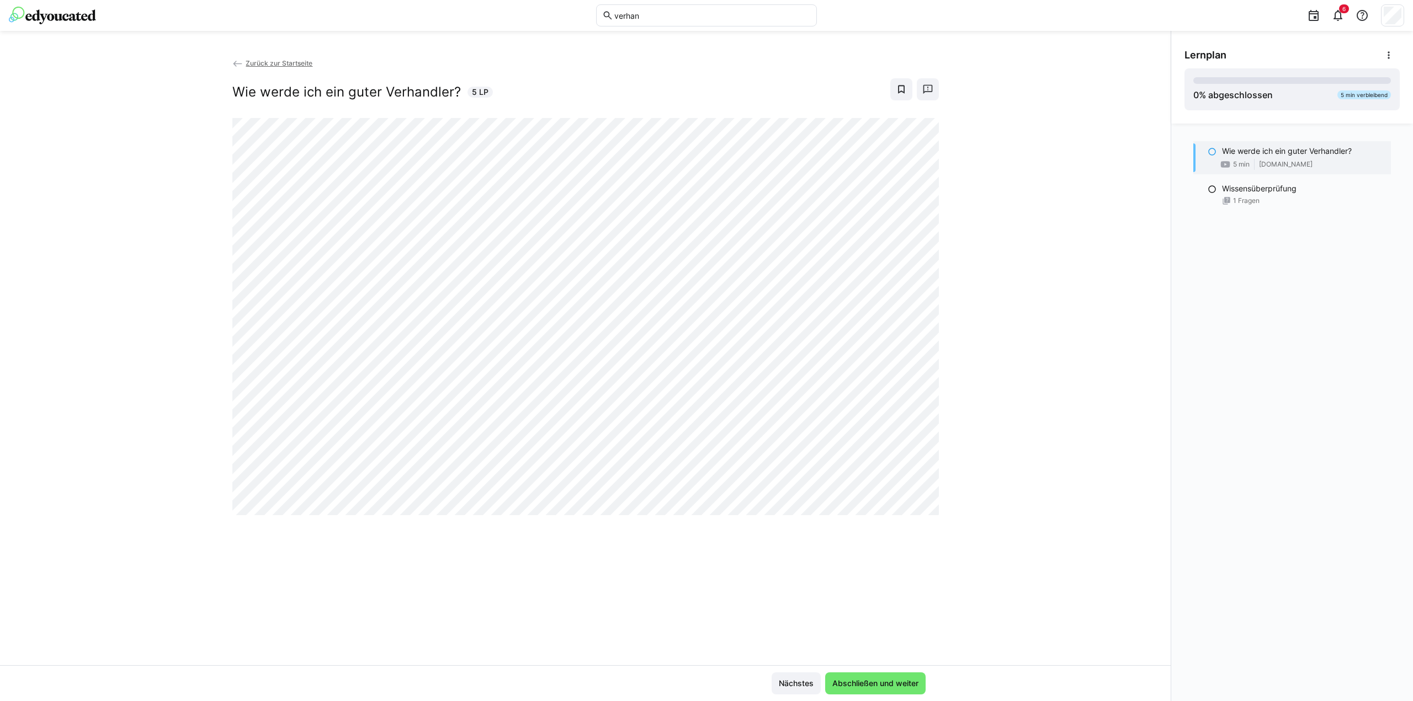
click at [1193, 648] on div "Wie werde ich ein guter Verhandler? 5 min [DOMAIN_NAME] Wissensüberprüfung 1 Fr…" at bounding box center [1292, 413] width 242 height 578
click at [1203, 259] on div "Wie werde ich ein guter Verhandler? 5 min [DOMAIN_NAME] Wissensüberprüfung 1 Fr…" at bounding box center [1292, 413] width 242 height 578
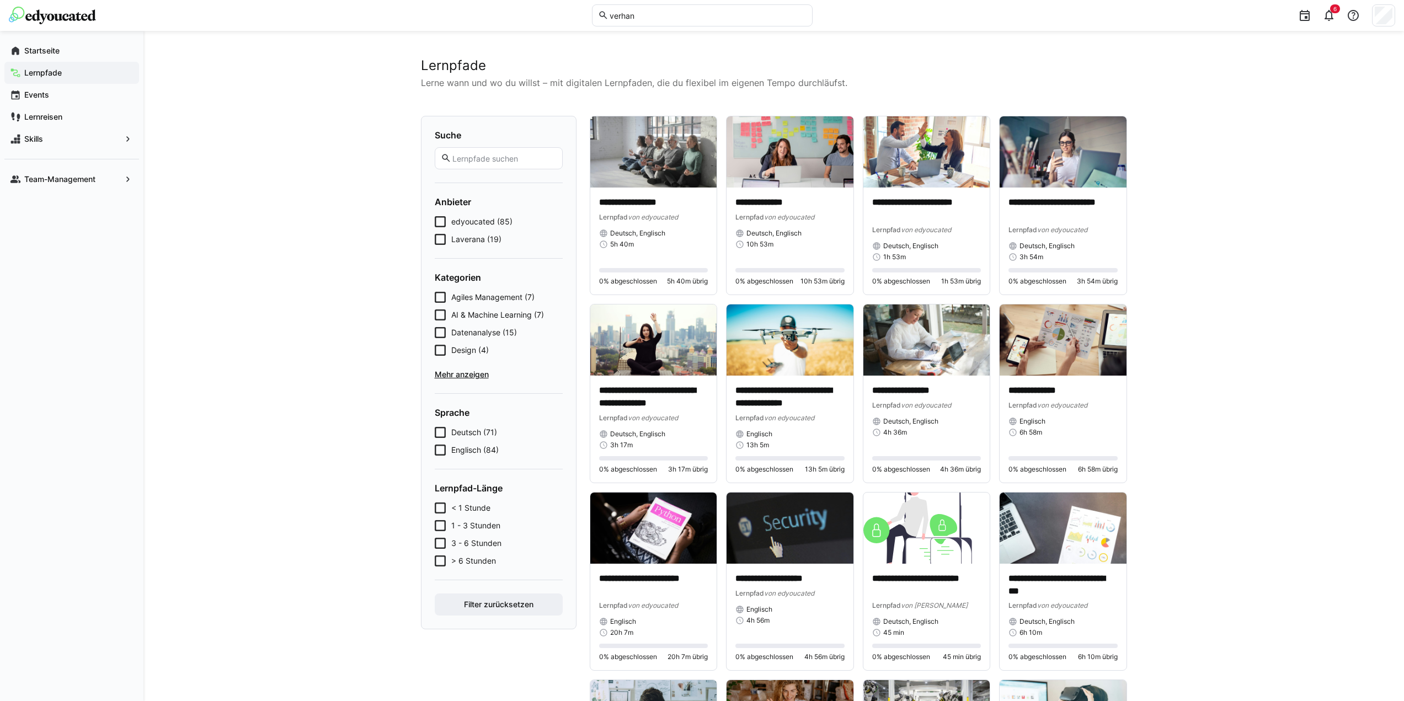
click at [637, 17] on input "verhan" at bounding box center [708, 15] width 198 height 10
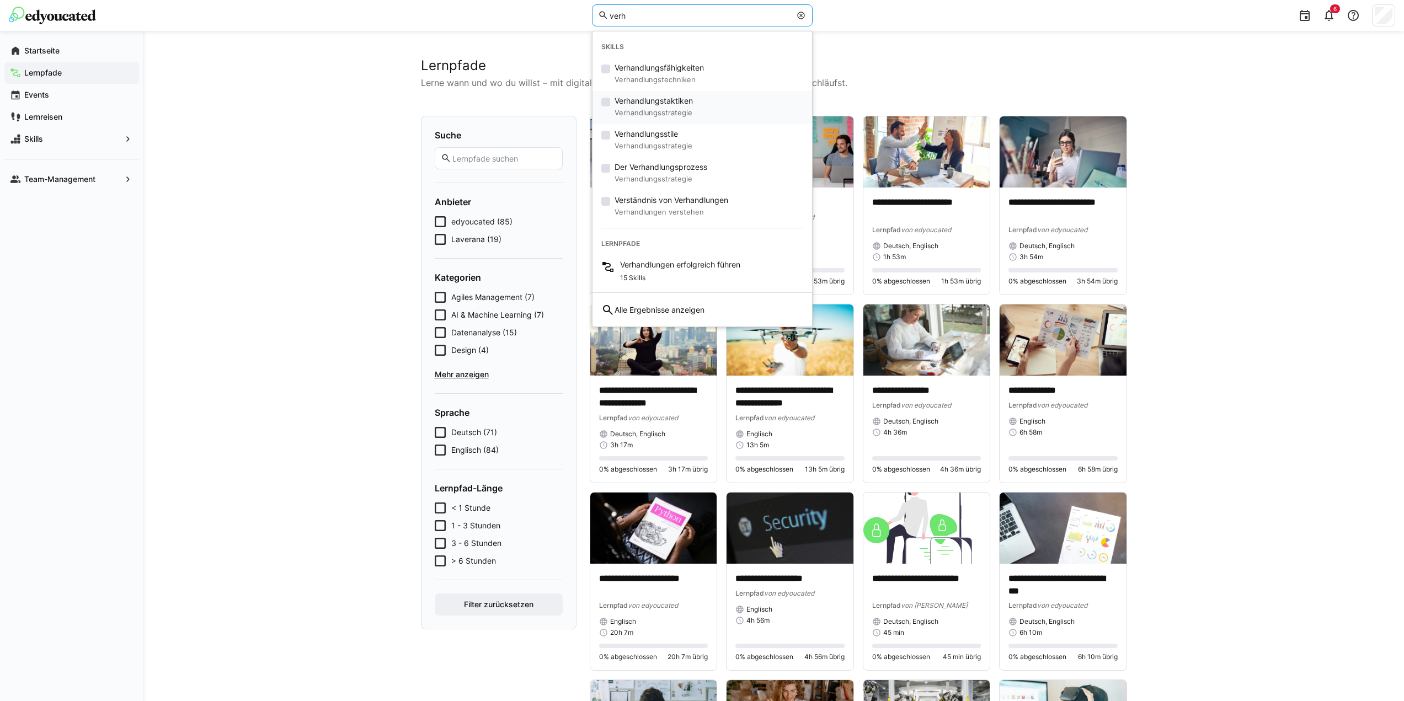
type input "verh"
click at [679, 101] on span "Verhandlungstaktiken" at bounding box center [654, 100] width 78 height 11
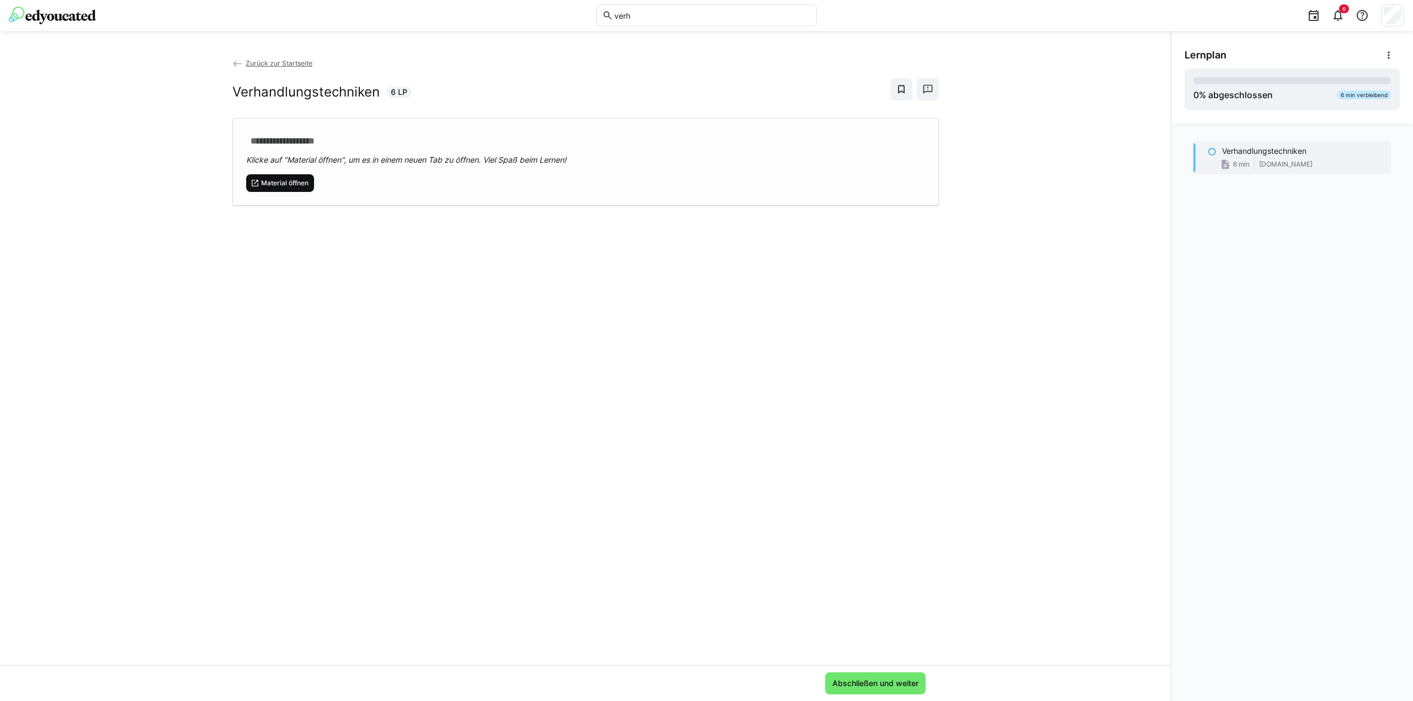
click at [289, 183] on span "Material öffnen" at bounding box center [285, 183] width 50 height 9
click at [672, 13] on input "verh" at bounding box center [712, 15] width 198 height 10
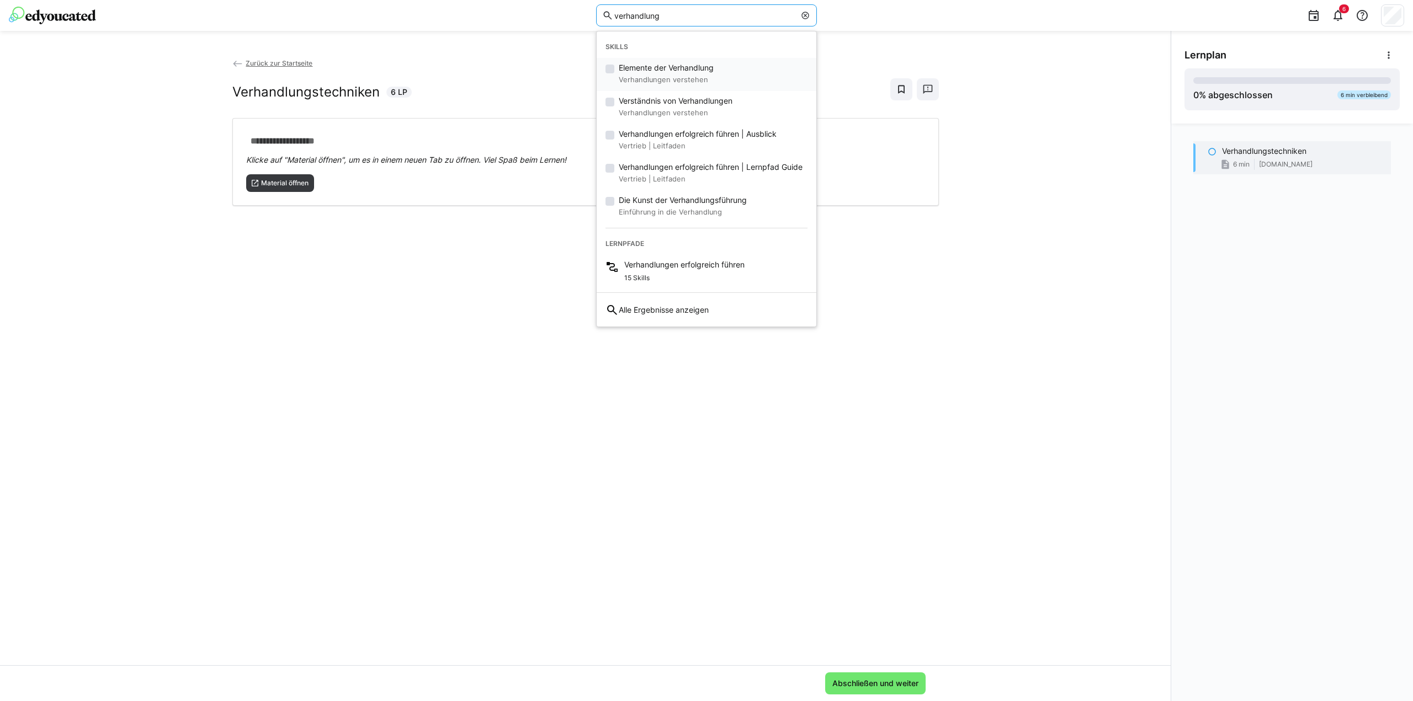
type input "verhandlung"
click at [660, 82] on small "Verhandlungen verstehen" at bounding box center [666, 79] width 95 height 13
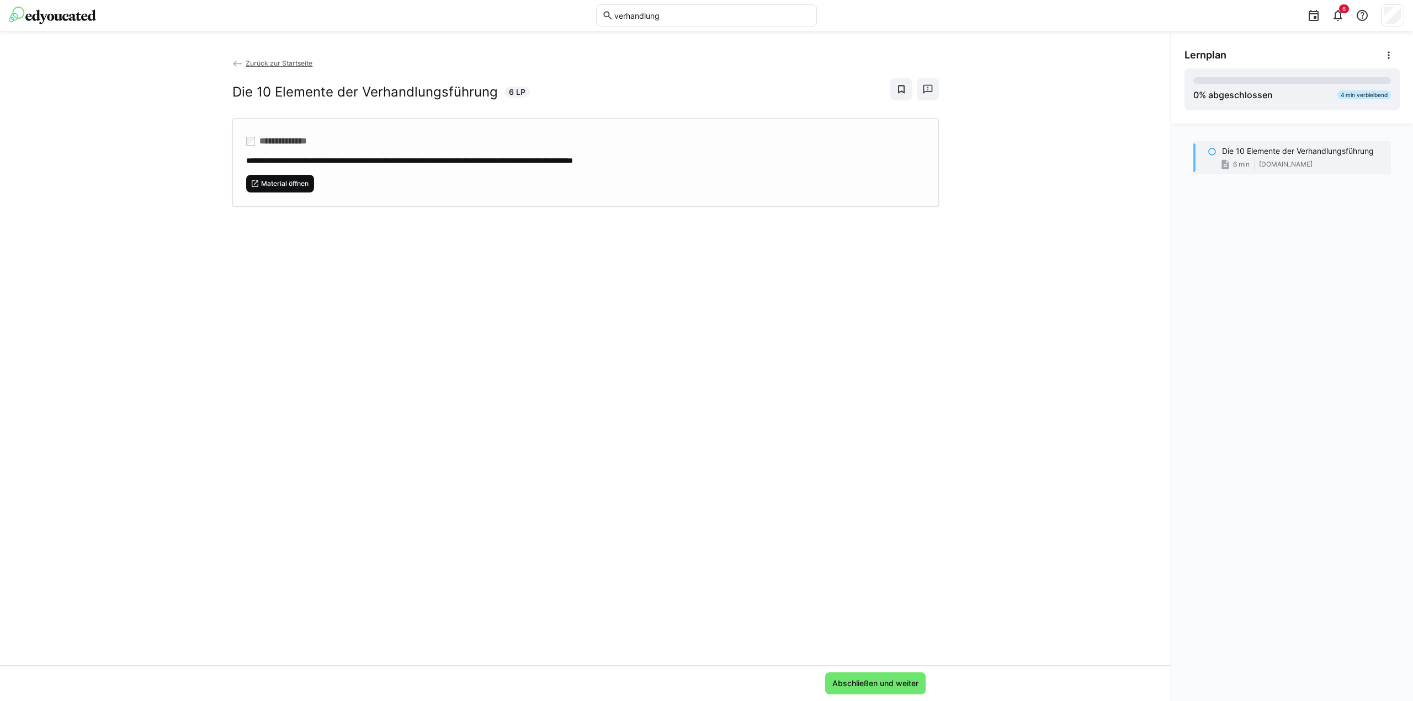
click at [282, 183] on span "Material öffnen" at bounding box center [285, 183] width 50 height 9
